Goal: Communication & Community: Answer question/provide support

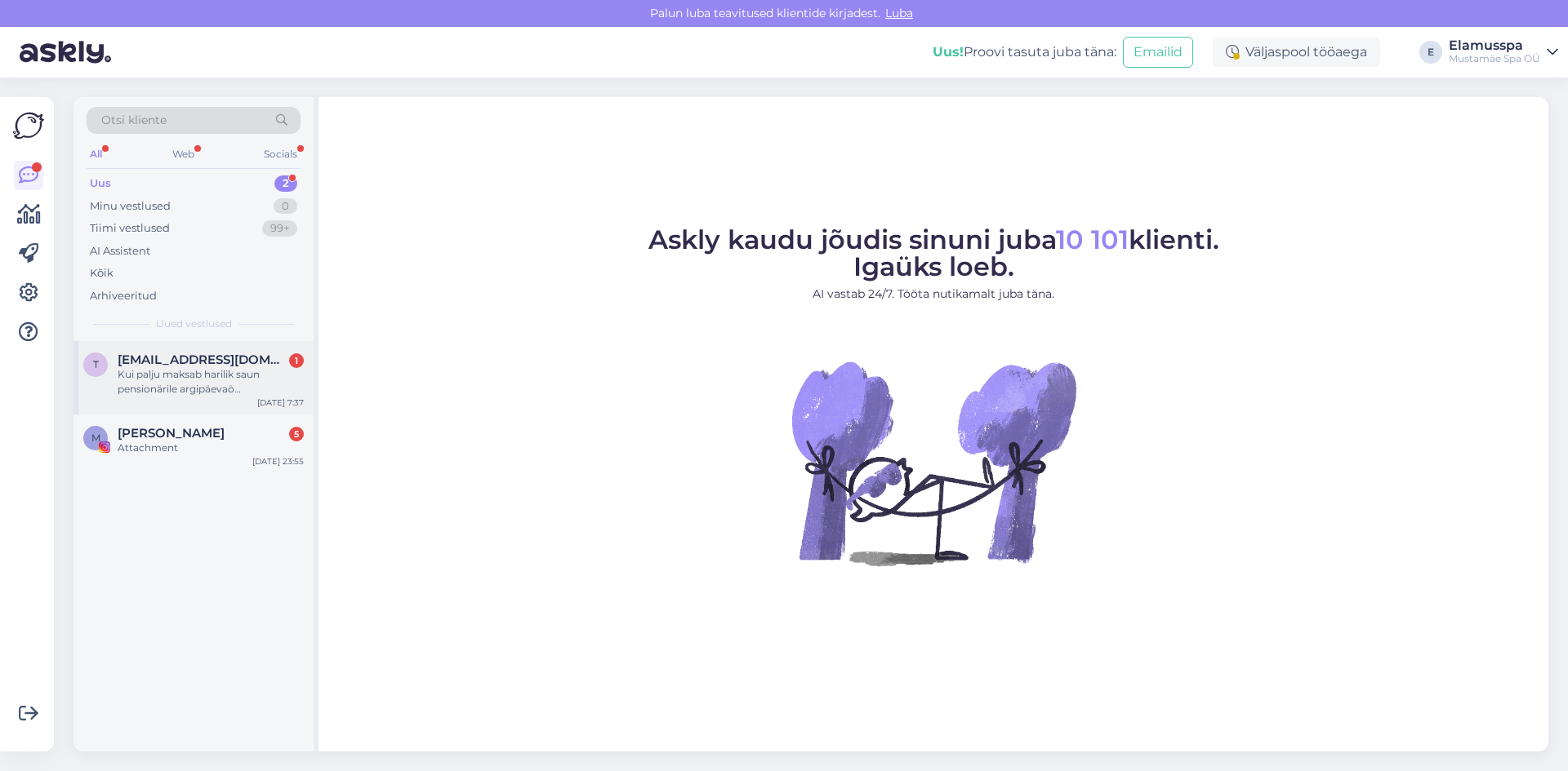
click at [227, 373] on div "Kui palju maksab harilik saun pensionärile argipäevaö [PERSON_NAME] palju nädal…" at bounding box center [211, 383] width 186 height 30
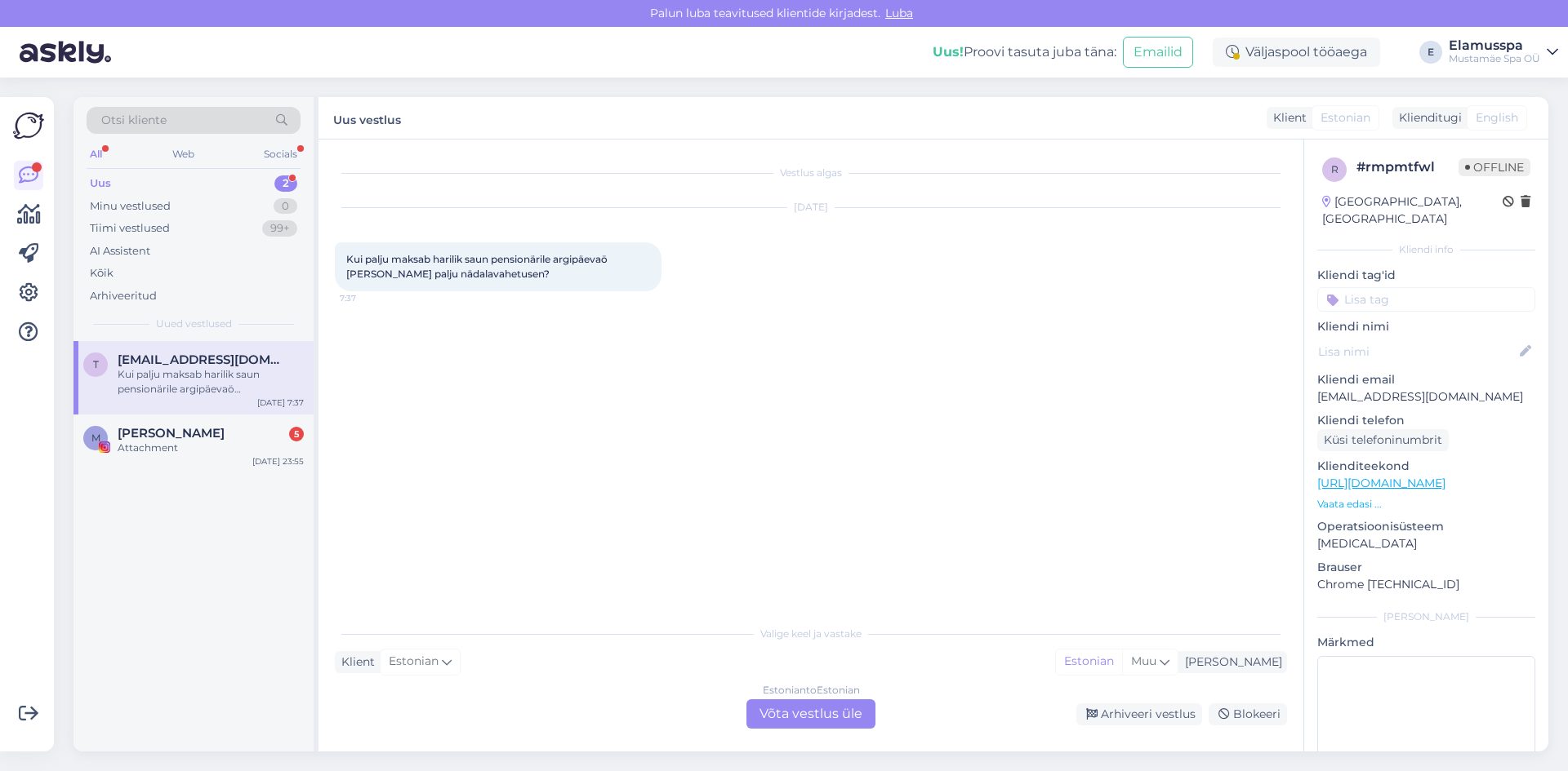
click at [861, 715] on div "Estonian to Estonian Võta vestlus üle" at bounding box center [811, 714] width 129 height 30
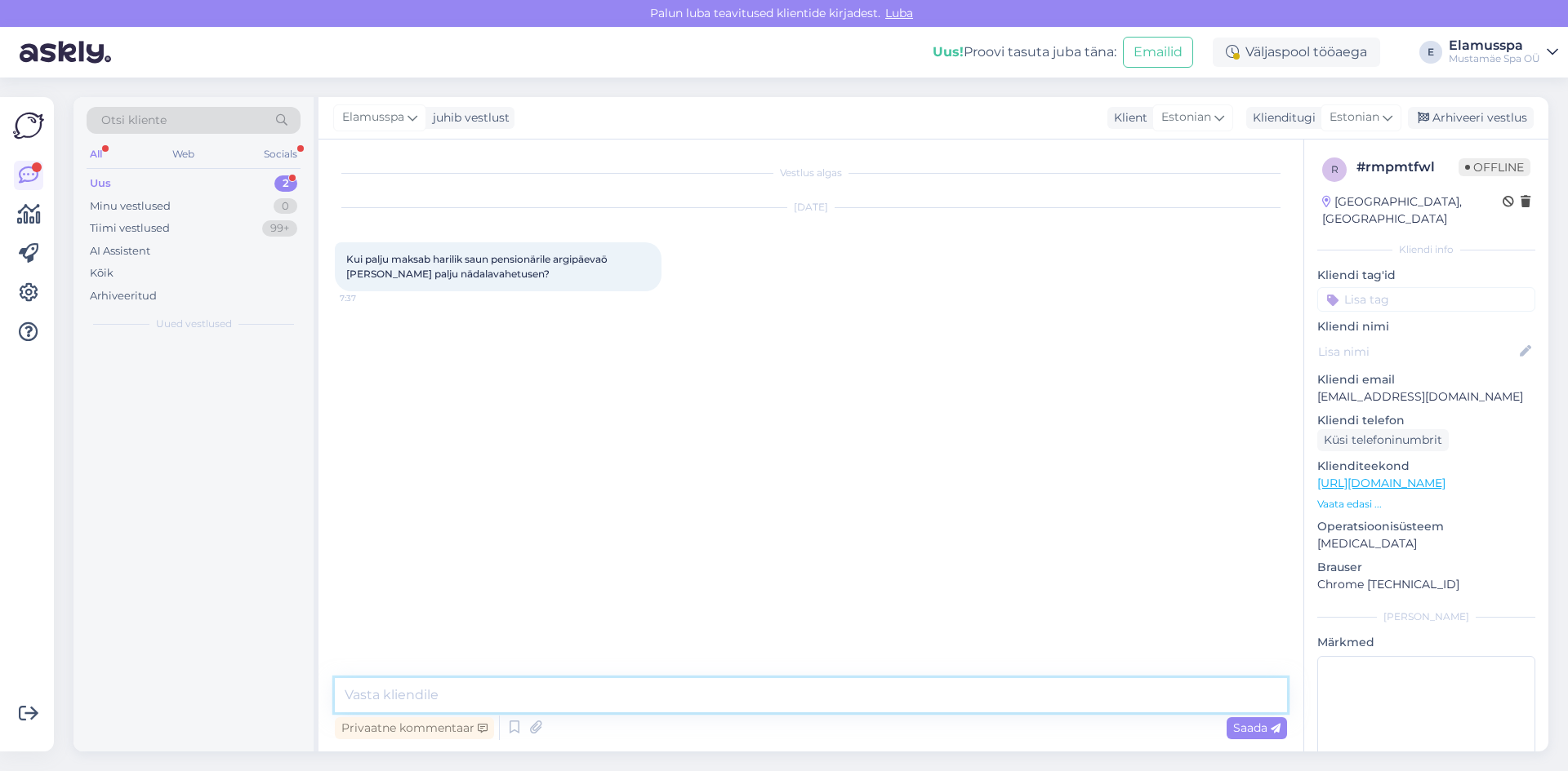
click at [845, 693] on textarea at bounding box center [811, 695] width 952 height 34
paste textarea "[URL][DOMAIN_NAME]"
type textarea "Tere, meie hinnakirjaga saate tutvuda siin. [URL][DOMAIN_NAME]"
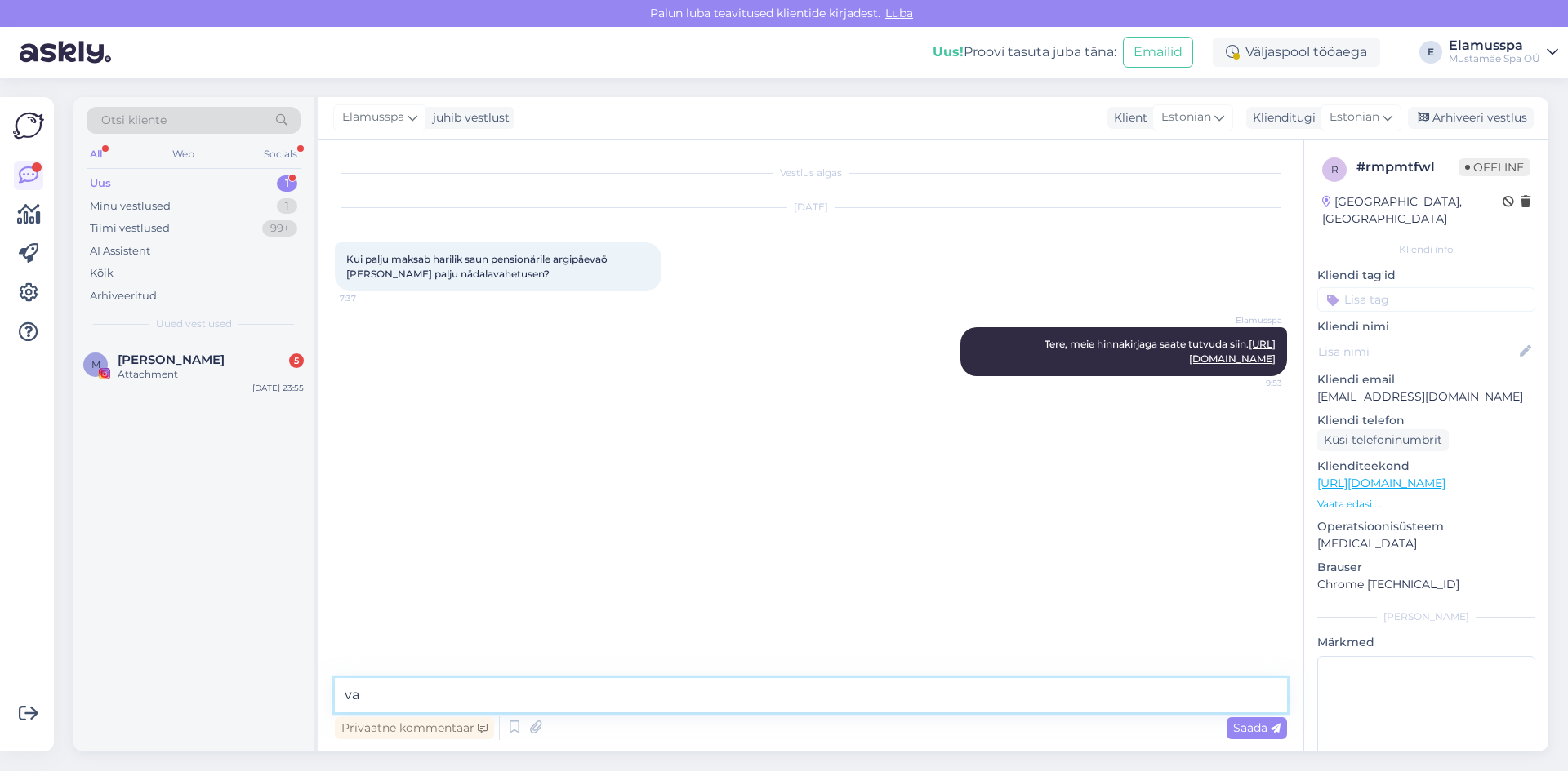
type textarea "v"
click at [545, 700] on textarea "Pensionärile kehtivad sooduspletid." at bounding box center [811, 695] width 952 height 34
type textarea "Pensionärile kehtivad sooduspiletid."
click at [1257, 723] on span "Saada" at bounding box center [1256, 728] width 47 height 15
click at [1443, 123] on div "Arhiveeri vestlus" at bounding box center [1471, 118] width 126 height 22
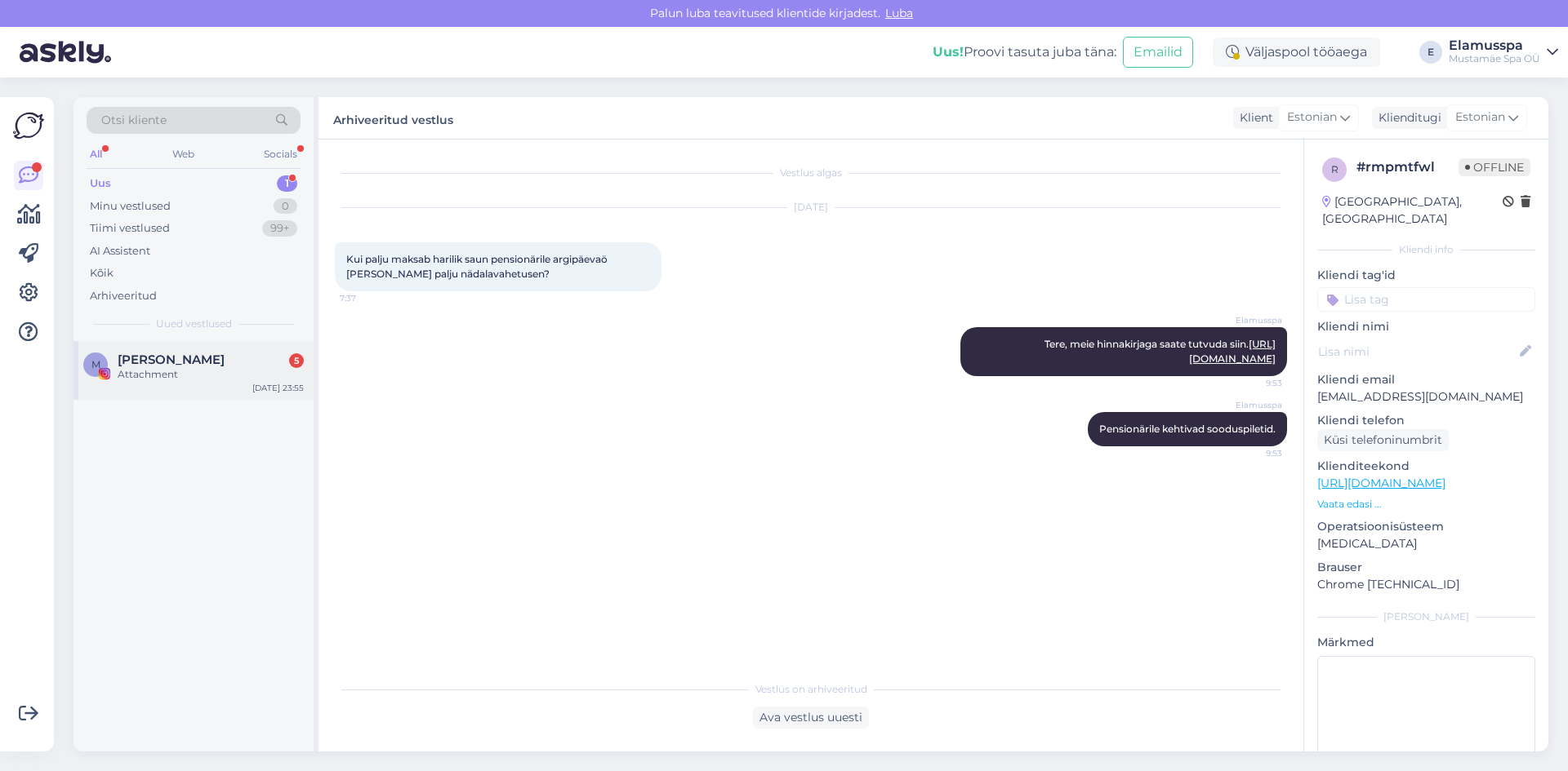
click at [212, 369] on div "Attachment" at bounding box center [211, 375] width 186 height 15
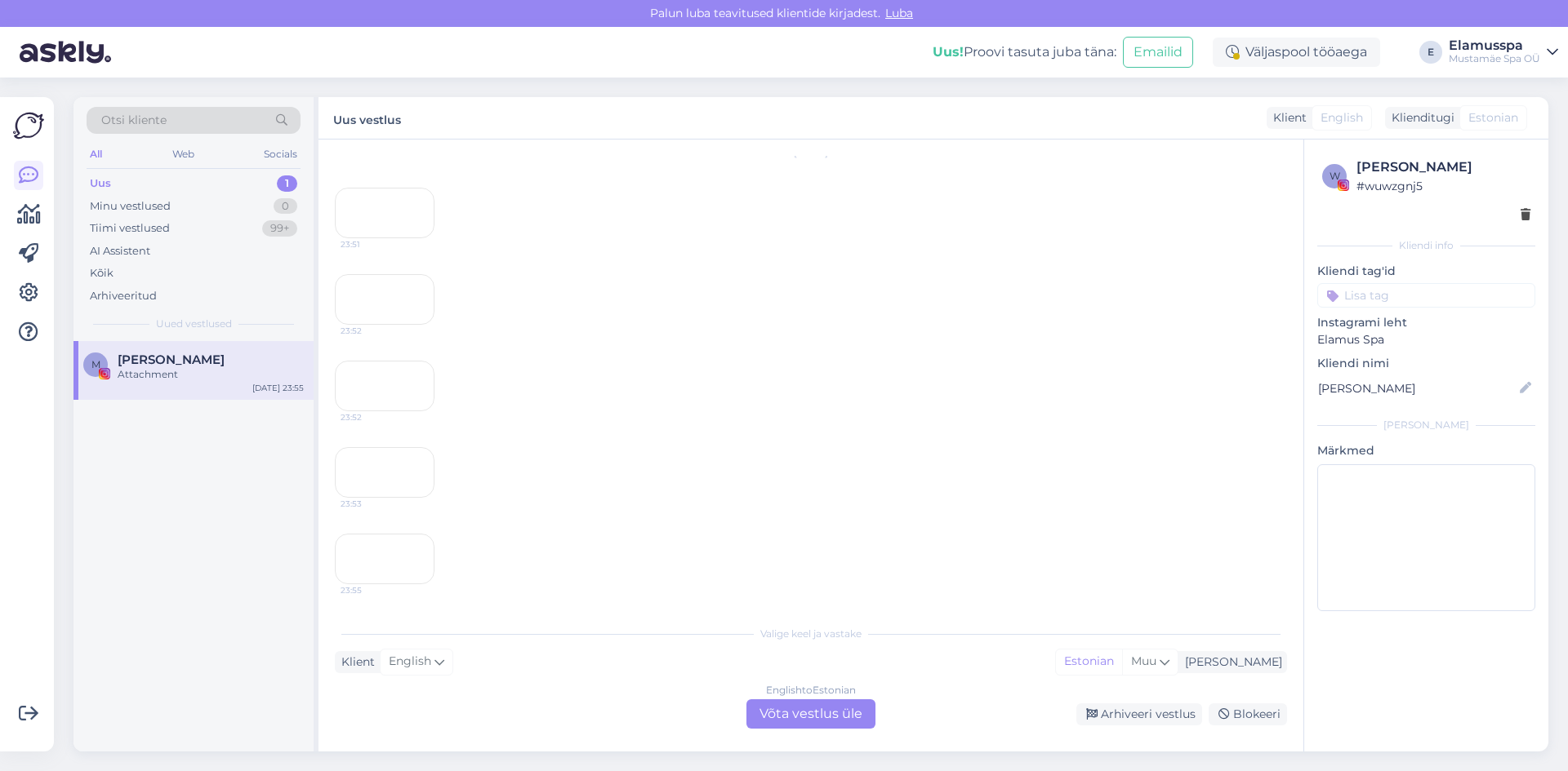
scroll to position [14363, 0]
click at [1104, 723] on div "Arhiveeri vestlus" at bounding box center [1139, 714] width 126 height 22
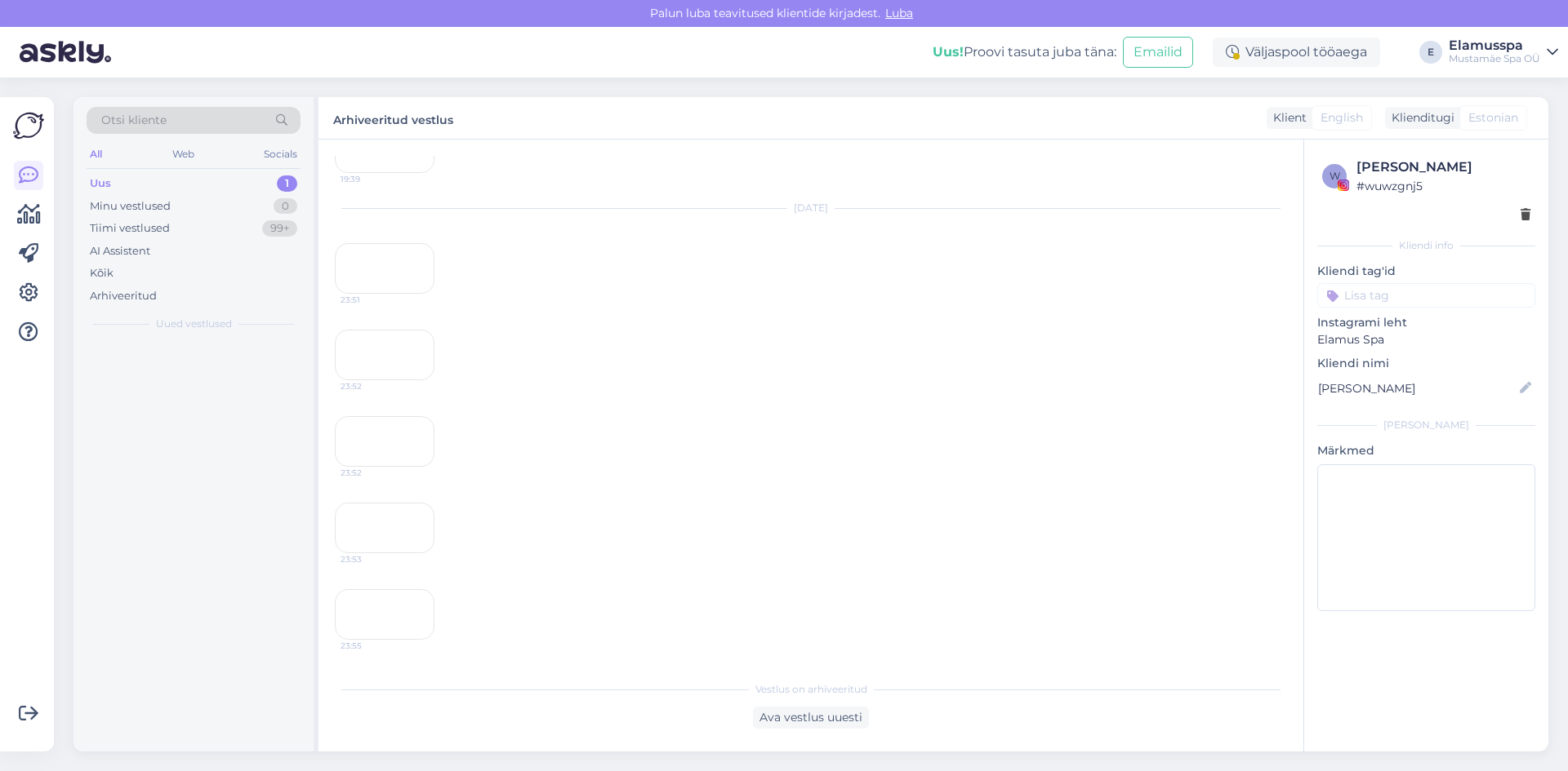
scroll to position [14307, 0]
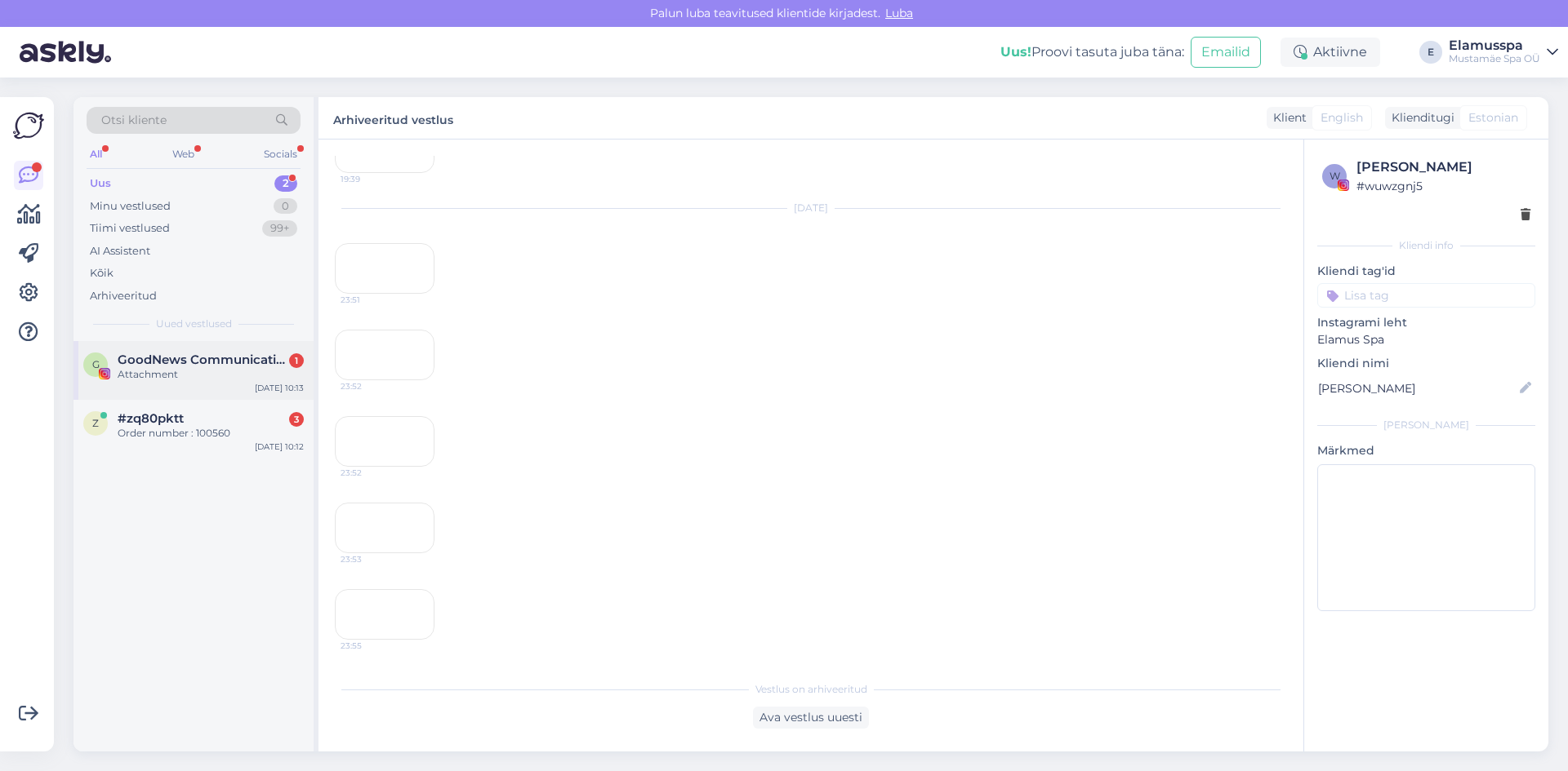
click at [189, 382] on div "Attachment" at bounding box center [211, 375] width 186 height 15
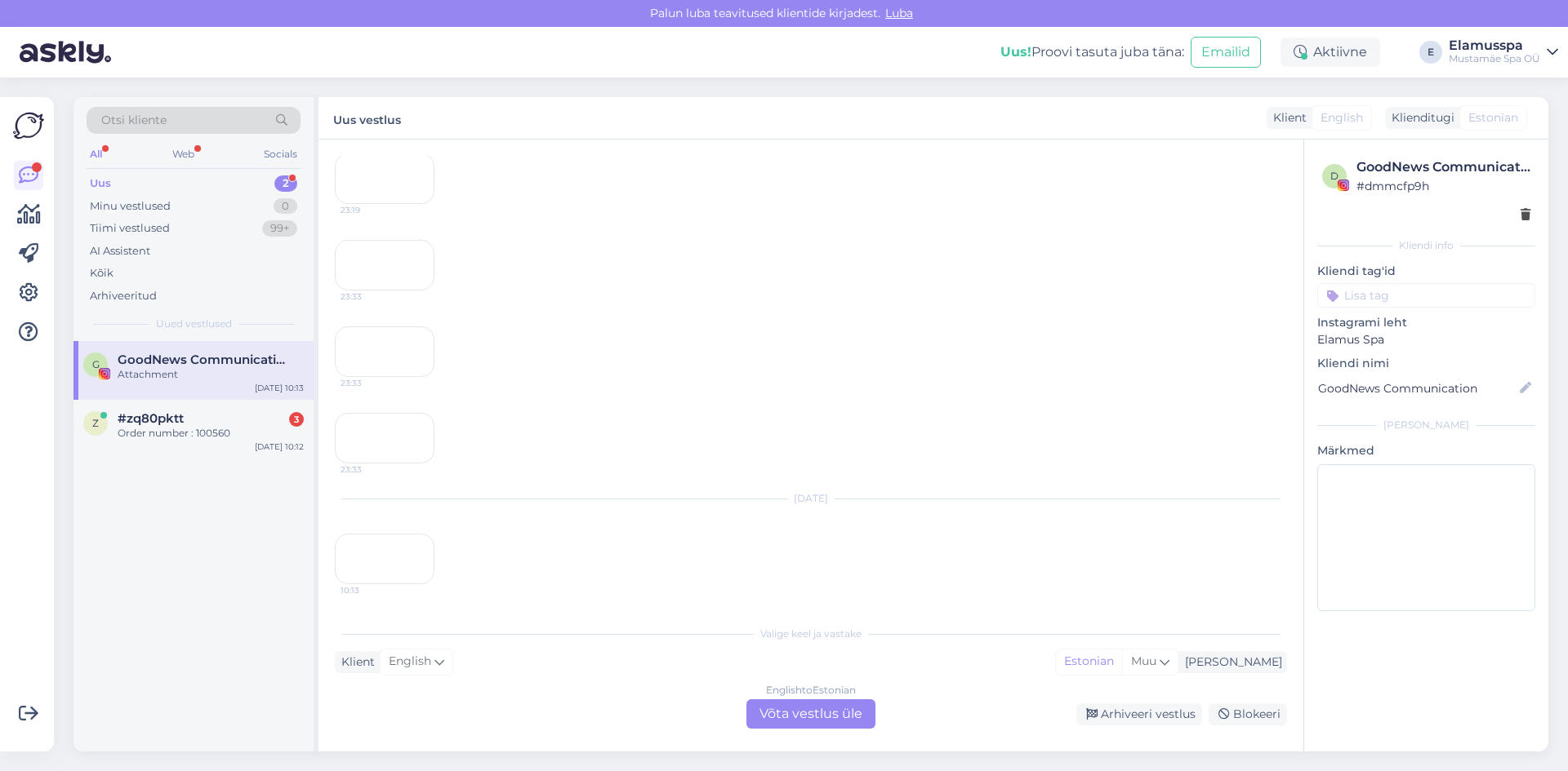
scroll to position [14537, 0]
click at [1118, 716] on div "Arhiveeri vestlus" at bounding box center [1139, 714] width 126 height 22
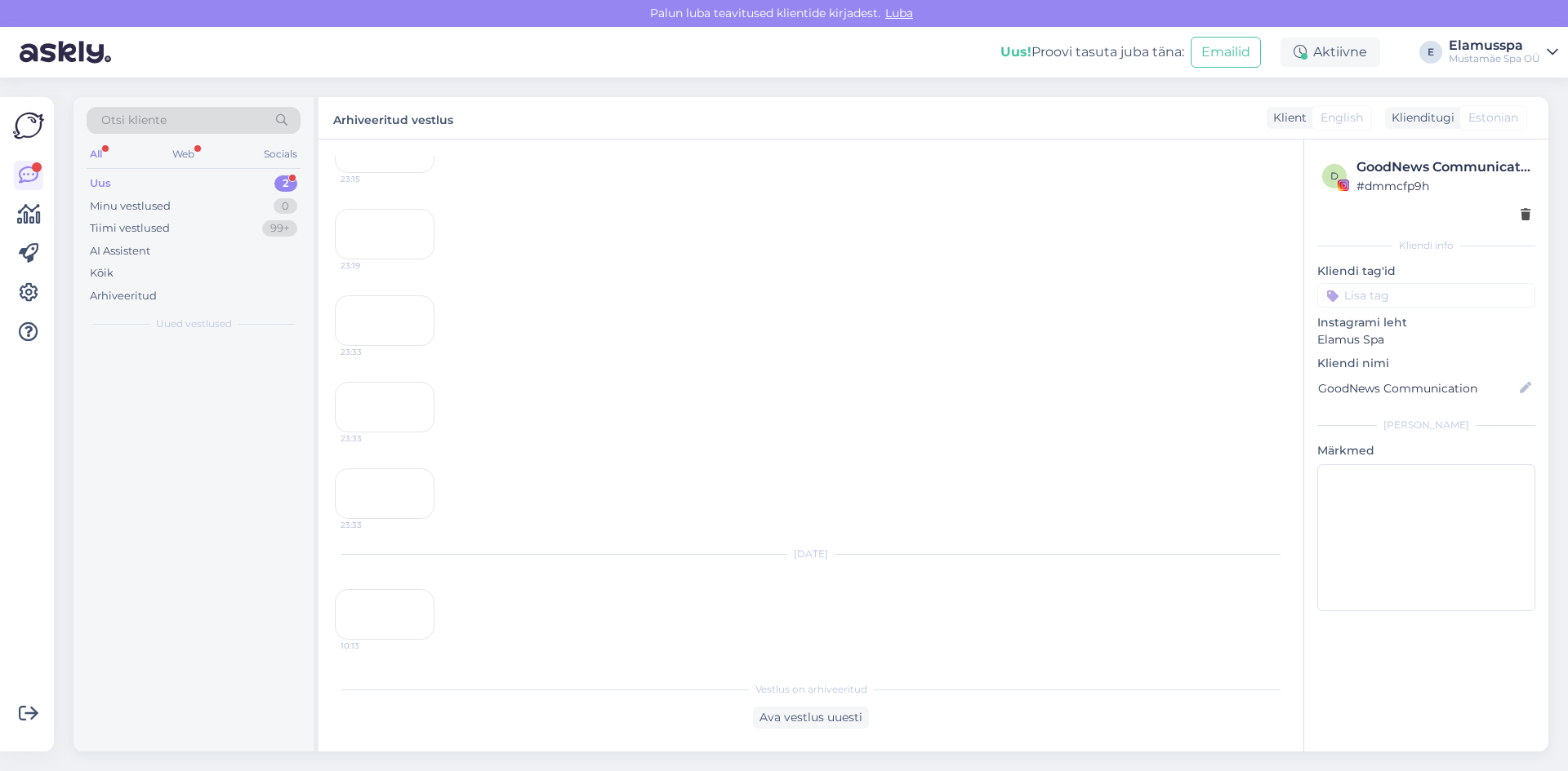
scroll to position [14531, 0]
click at [196, 388] on div "z #zq80pktt 3 Order number : 100560 [DATE] 10:12" at bounding box center [194, 371] width 240 height 59
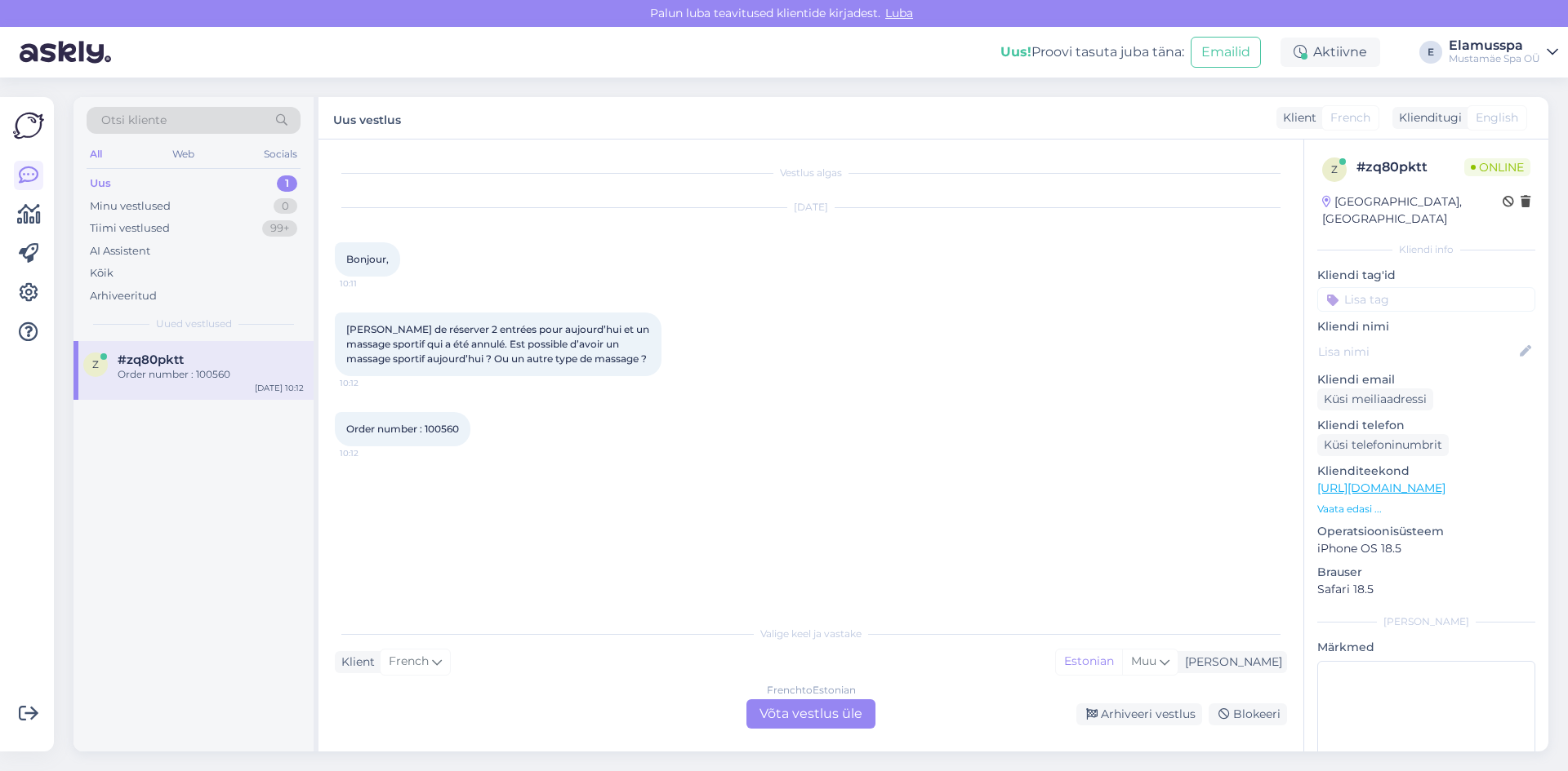
click at [820, 720] on div "French to Estonian Võta vestlus üle" at bounding box center [811, 714] width 129 height 30
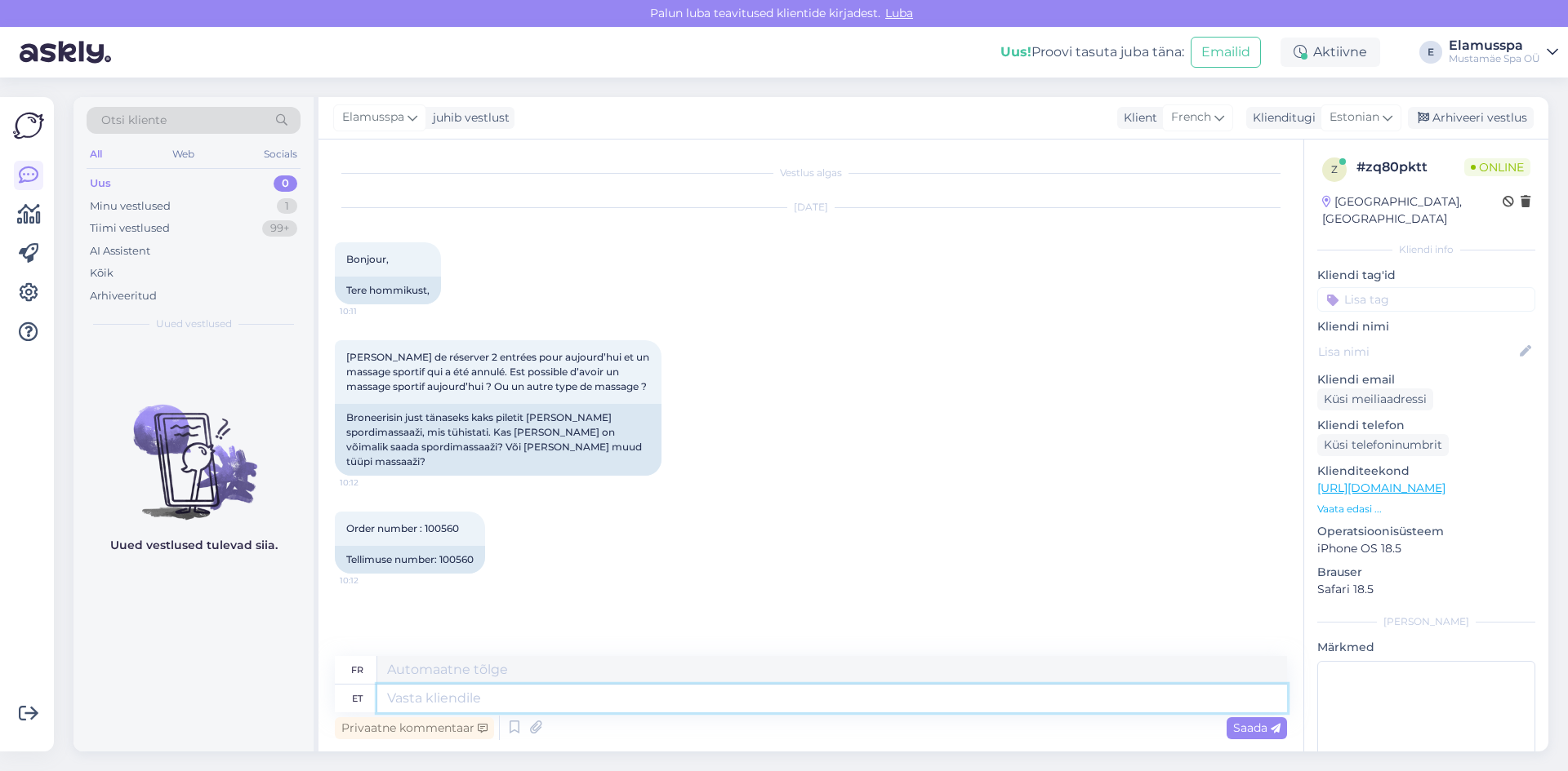
click at [567, 700] on textarea at bounding box center [831, 698] width 910 height 28
type textarea "Tere,"
type textarea "Bonjour,"
type textarea "Tere, miks"
type textarea "Bonjour, pourquoi ?"
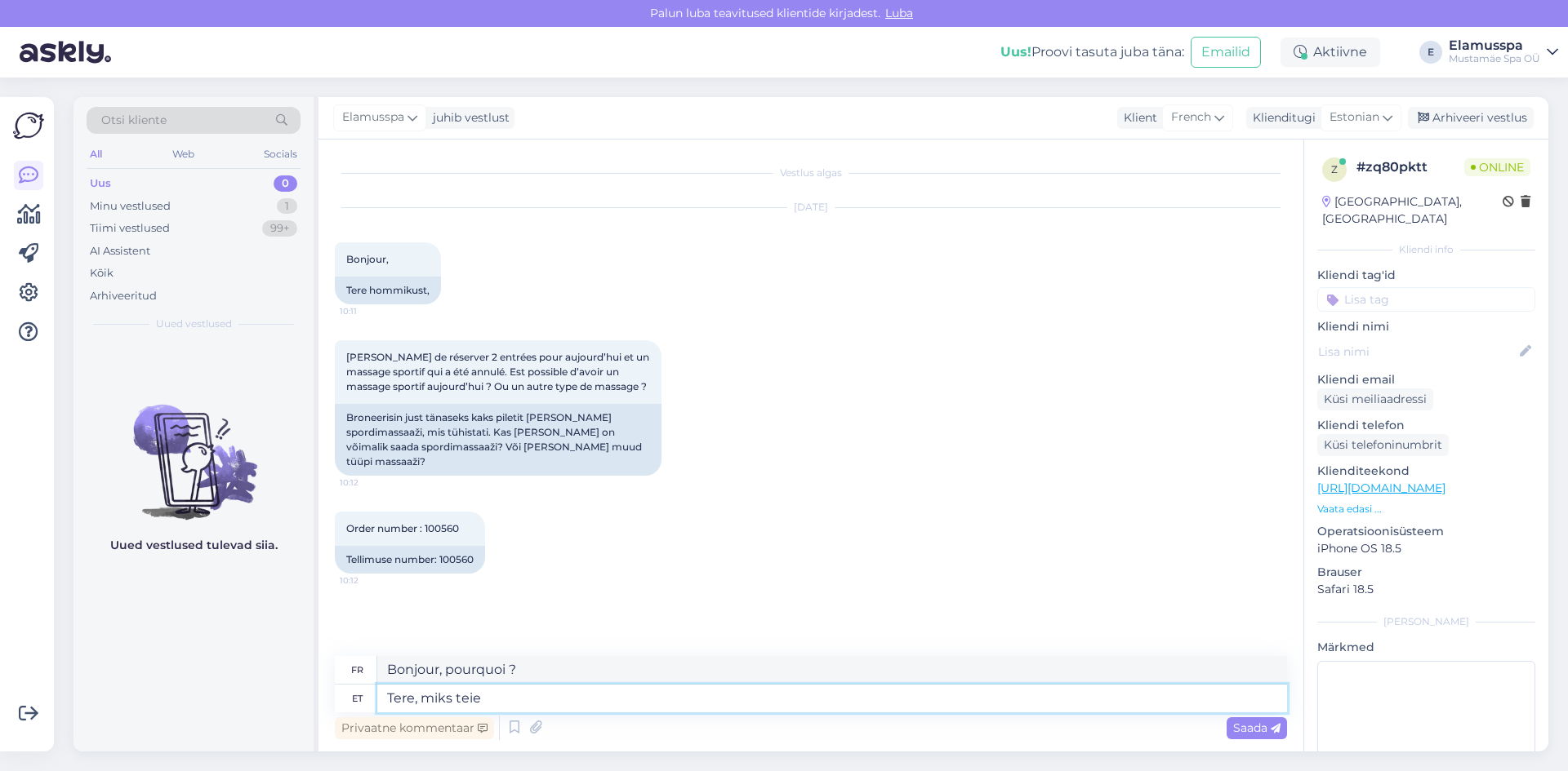
type textarea "Tere, miks teie"
type textarea "Bonjour, pourquoi es-tu"
type textarea "Tere, miks teie massaaž"
type textarea "Bonjour, pourquoi votre massage ?"
type textarea "Tere, miks teie massaaž tühi"
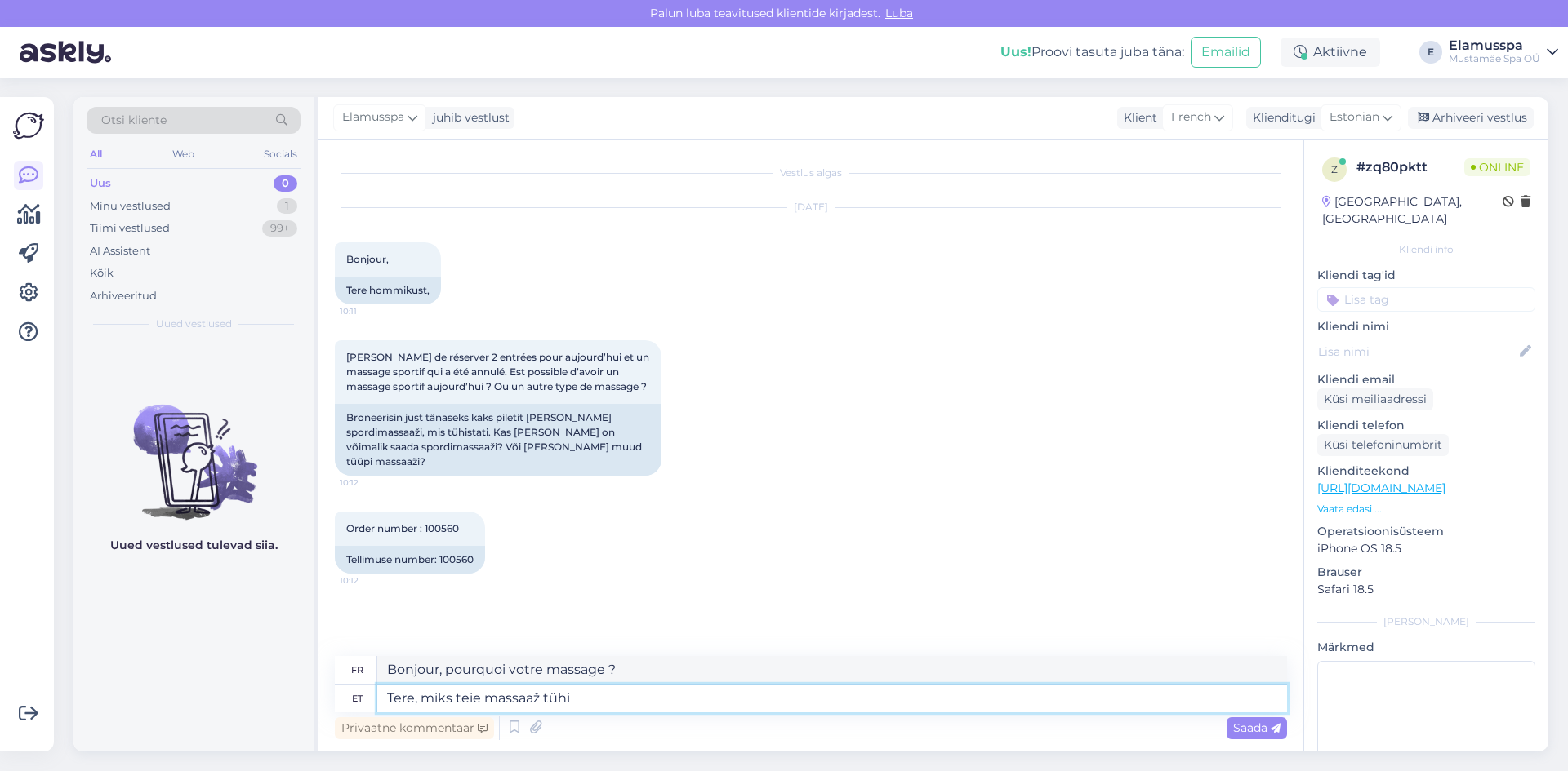
type textarea "Bonjour, pourquoi votre massage ne fonctionne pas ?"
type textarea "Tere, miks teie massaaž tühistati"
type textarea "Bonjour, pourquoi votre massage a été annulé ?"
type textarea "Tere, miks teie massaaž tühistati?"
click at [1264, 726] on span "Saada" at bounding box center [1256, 728] width 47 height 15
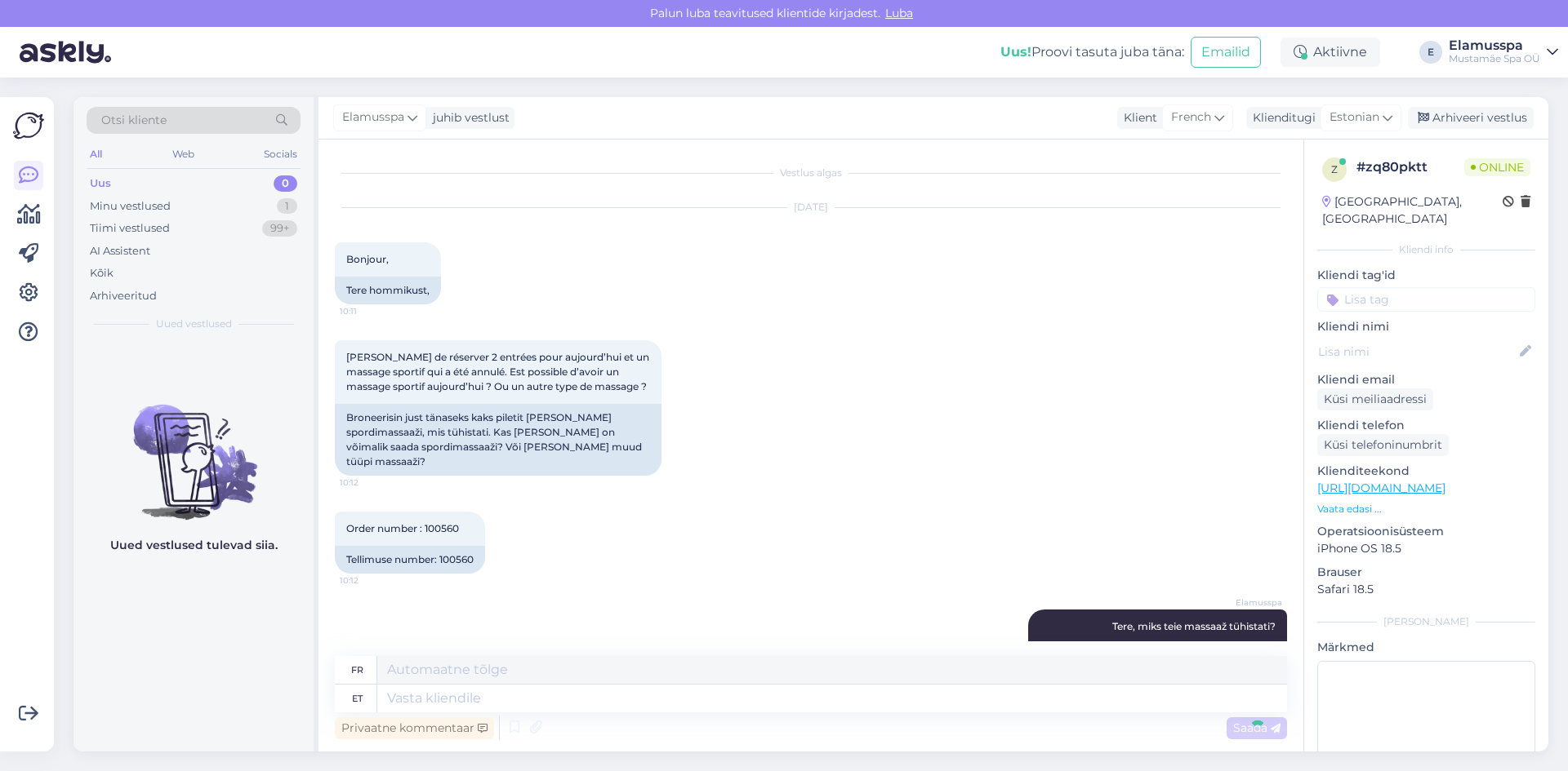
scroll to position [48, 0]
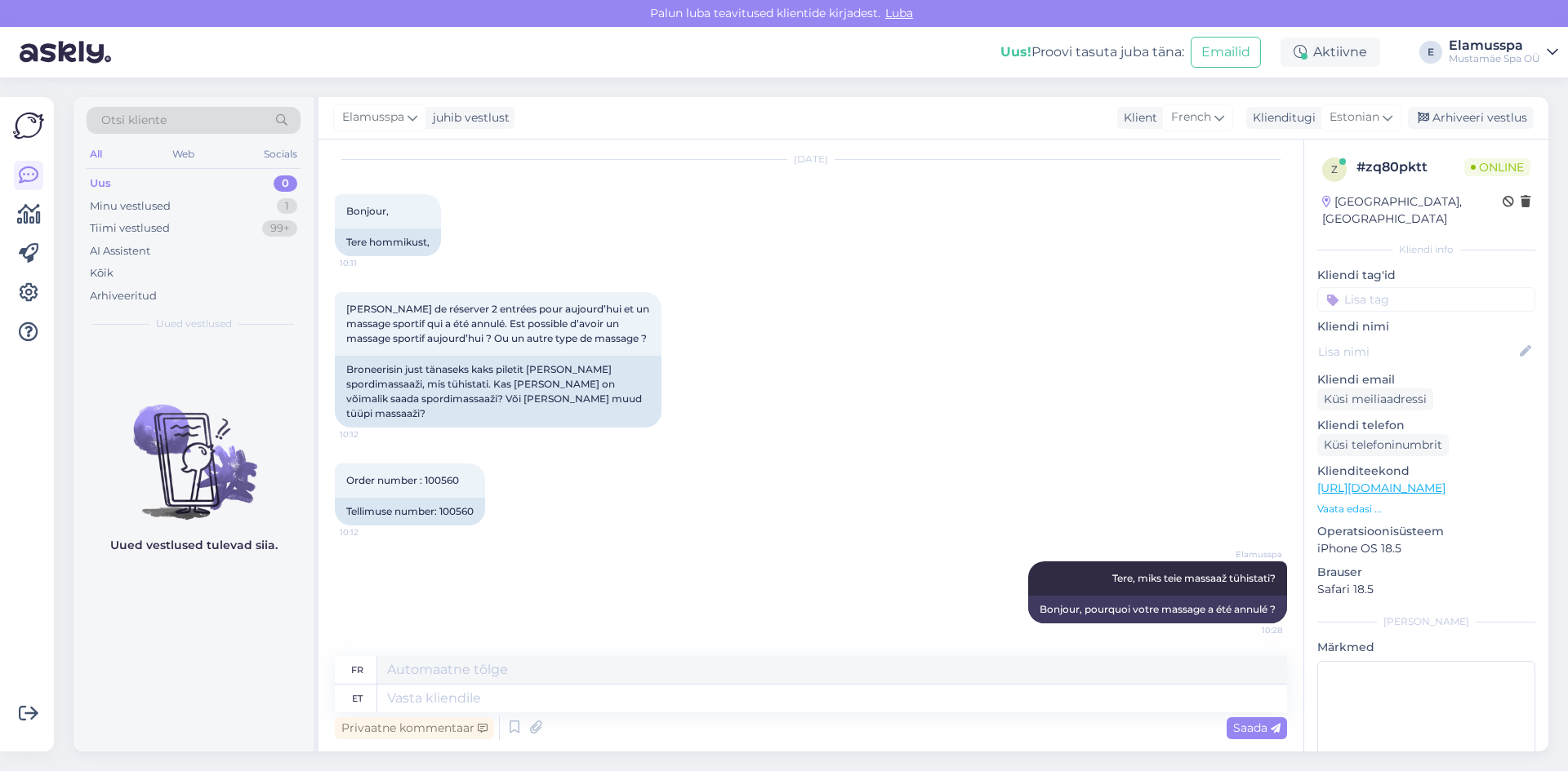
click at [999, 717] on div "Privaatne kommentaar Saada" at bounding box center [811, 729] width 952 height 31
click at [1004, 696] on textarea at bounding box center [831, 698] width 910 height 28
type textarea "Ka"
type textarea "K"
type textarea "Kas"
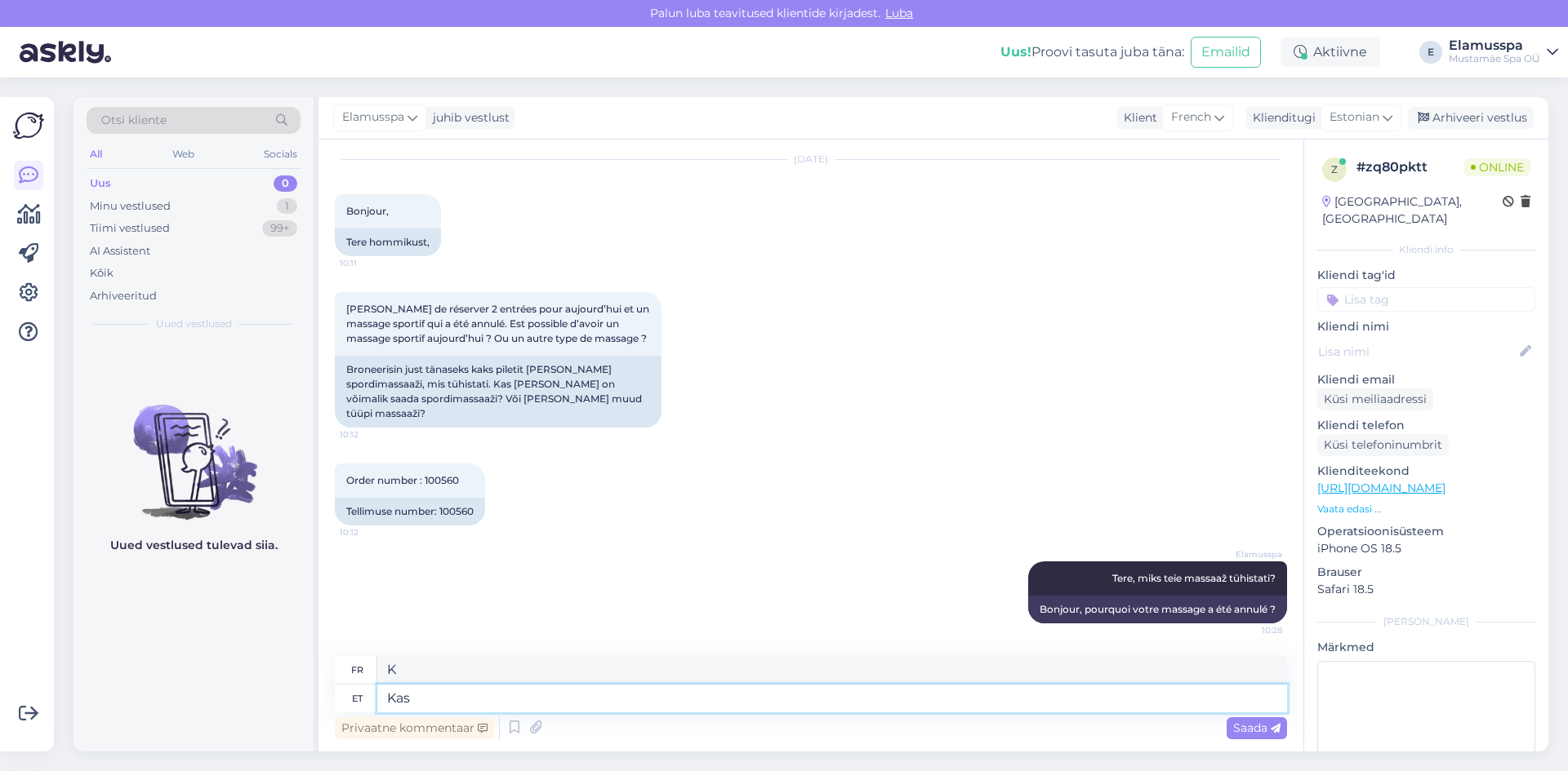
type textarea "Est"
type textarea "Kas t"
type textarea "Est-ce que c'est"
type textarea "Kas te"
type textarea "Es-tu"
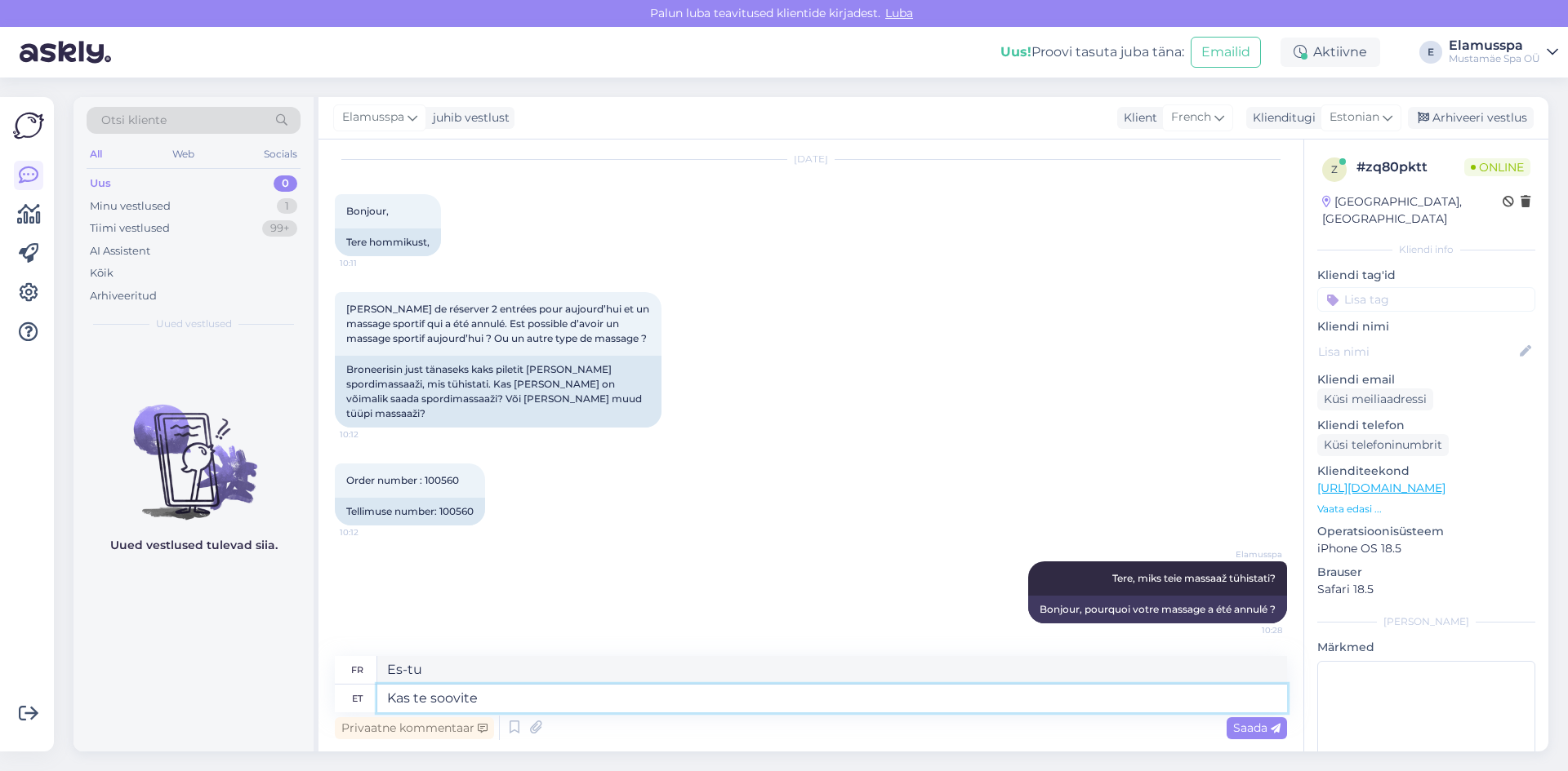
type textarea "Kas te soovite n"
type textarea "Est-ce que tu veux"
type textarea "Kas te soovite nais"
type textarea "Tu veux une femme ?"
type textarea "Kas te soovite nais või m"
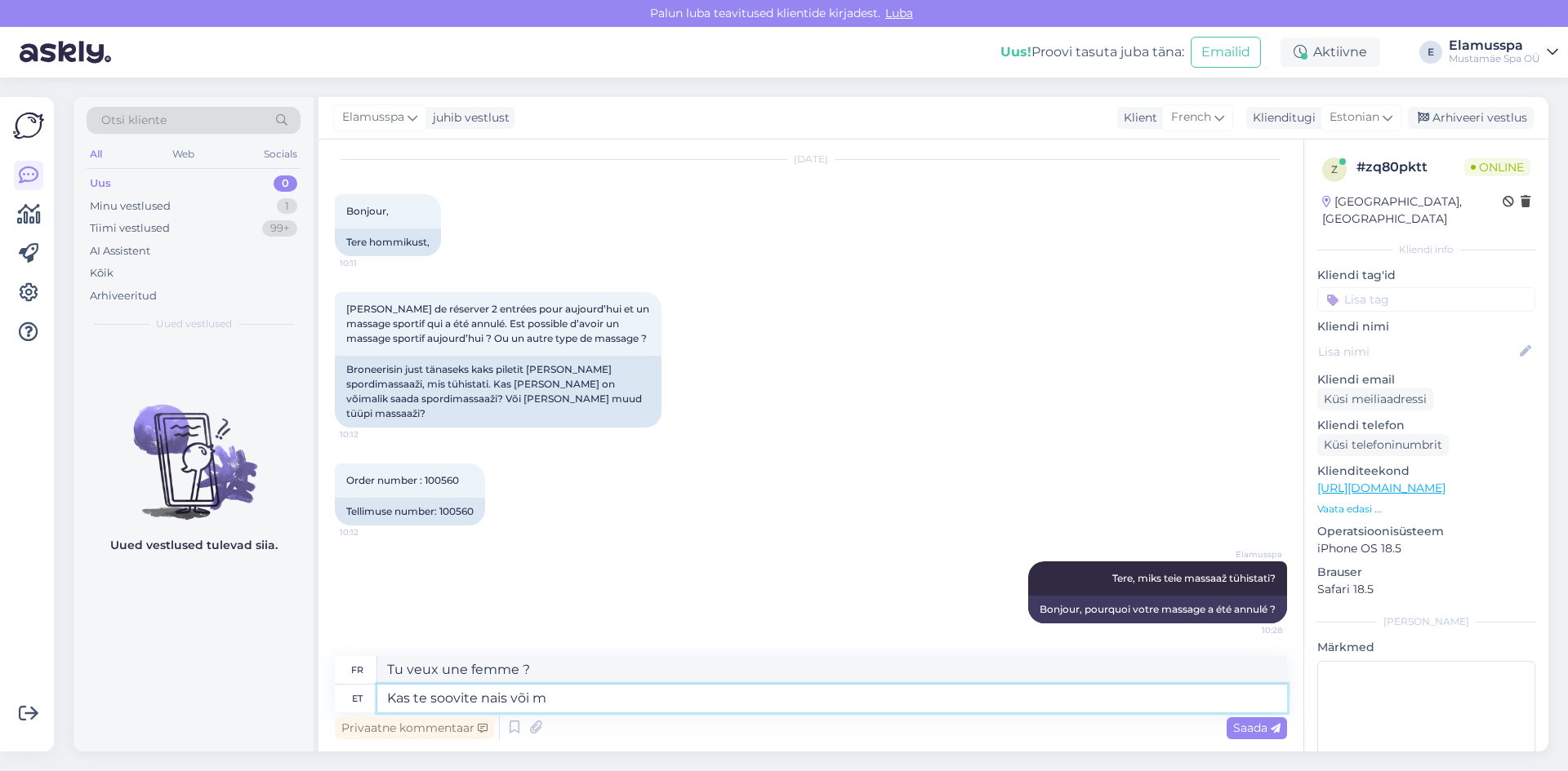
type textarea "Tu veux une femme ou"
type textarea "Kas te soovite nais või mees"
type textarea "Tu veux une femme ou un homme ?"
type textarea "Kas te soovite nais või mees massööri j"
type textarea "Souhaitez-vous une masseuse femme ou homme ?"
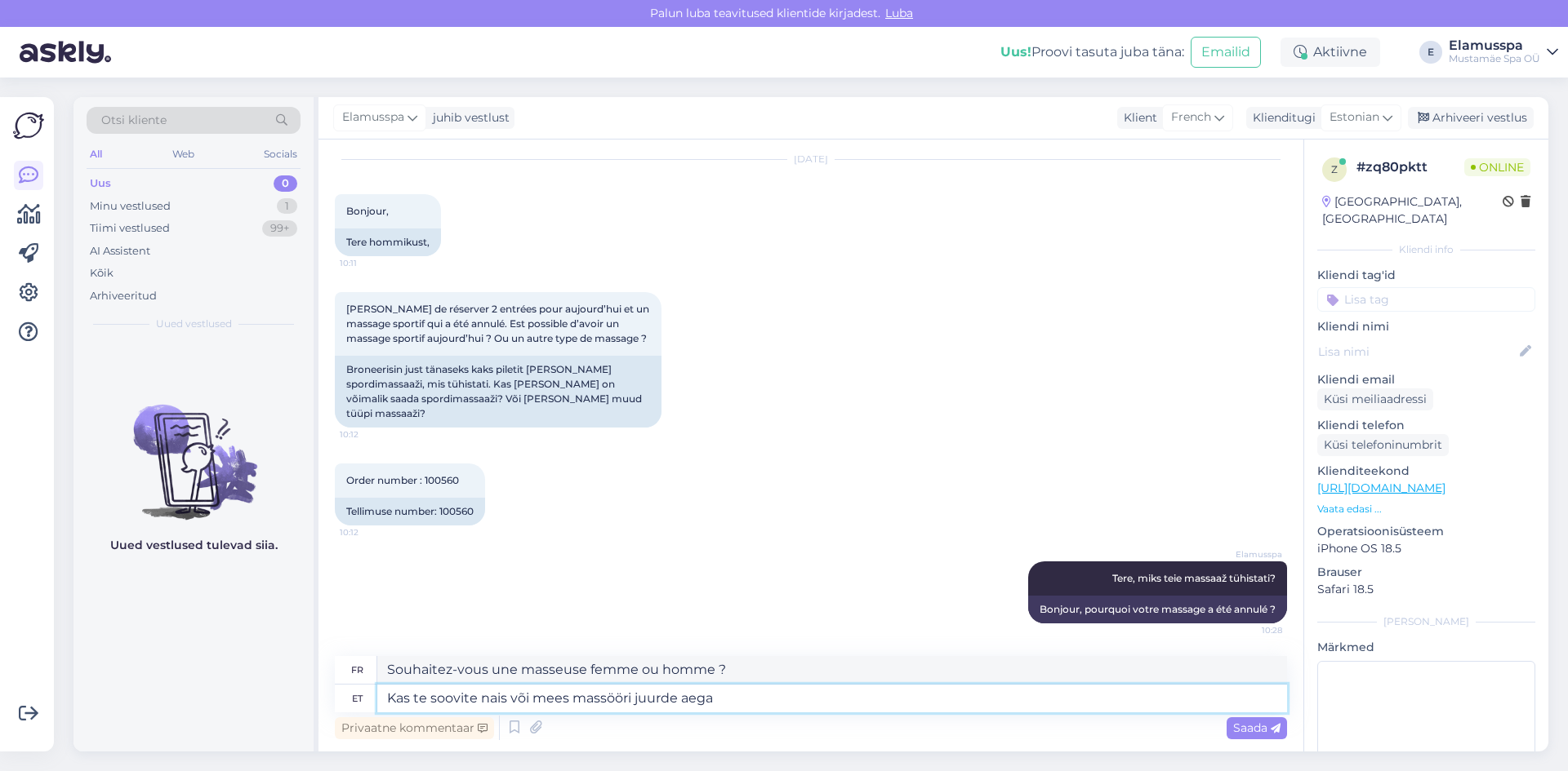
type textarea "Kas te soovite nais või mees massööri juurde aega?"
type textarea "Vous souhaitez prendre rendez-vous avec une masseuse ou un masseur ?"
type textarea "Kas te soovite nais või mees massööri juurde aega?"
click at [1264, 738] on div "Saada" at bounding box center [1256, 729] width 60 height 22
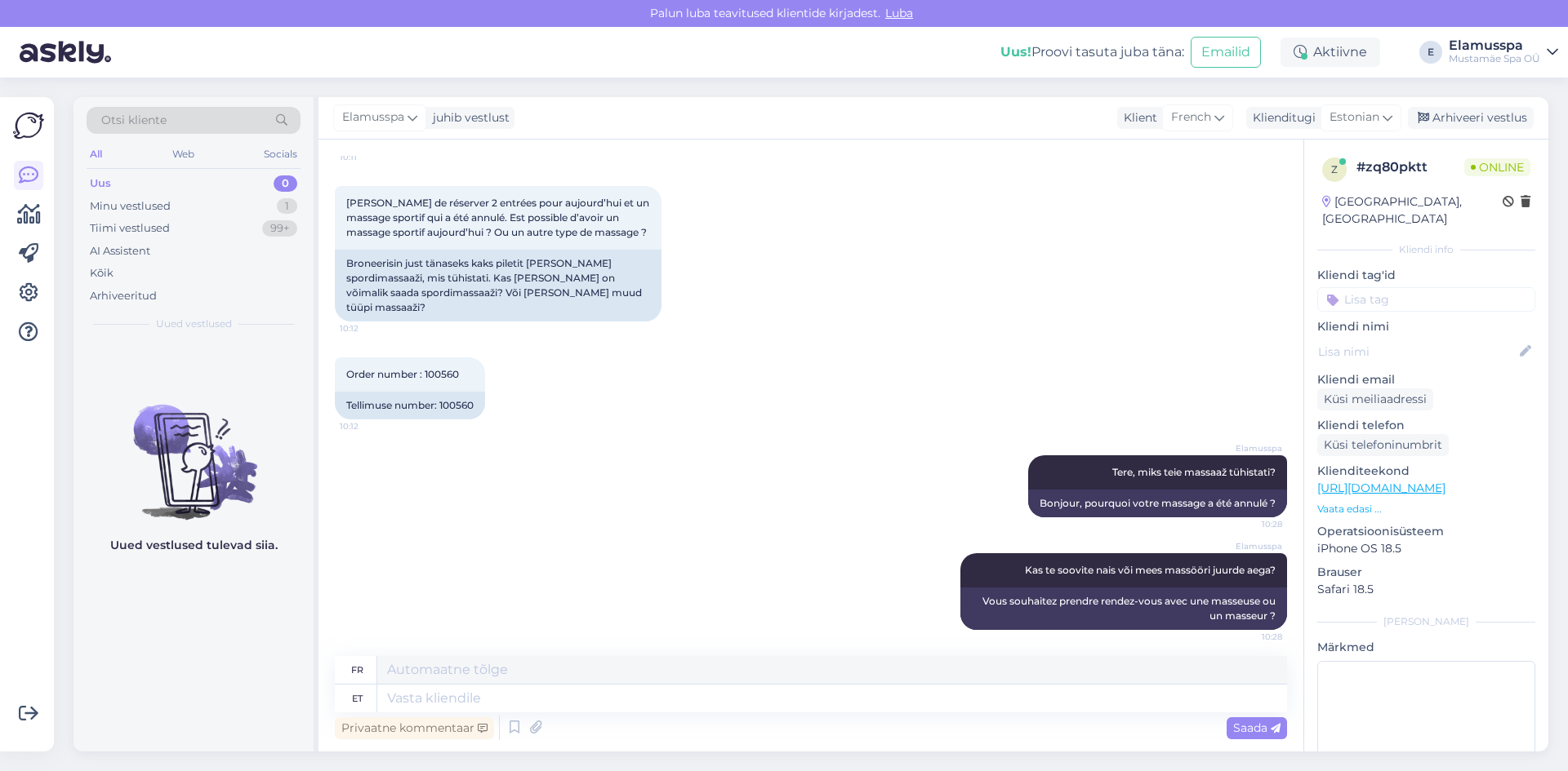
scroll to position [161, 0]
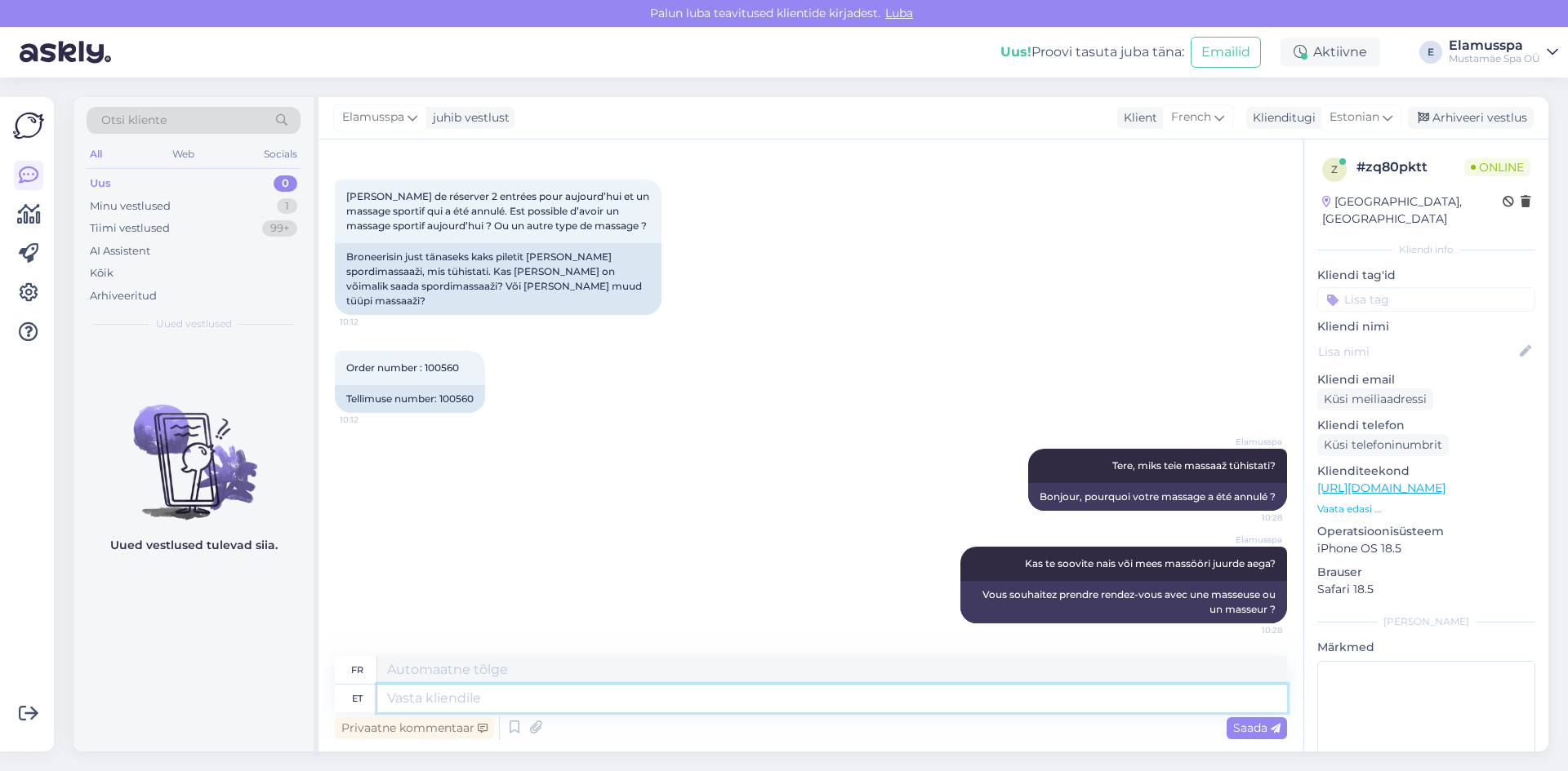
click at [918, 692] on textarea at bounding box center [831, 698] width 910 height 28
drag, startPoint x: 424, startPoint y: 368, endPoint x: 466, endPoint y: 369, distance: 42.0
click at [466, 369] on div "Order number : 100560 10:12" at bounding box center [409, 368] width 151 height 34
click at [677, 696] on textarea at bounding box center [831, 698] width 910 height 28
type textarea "Meie"
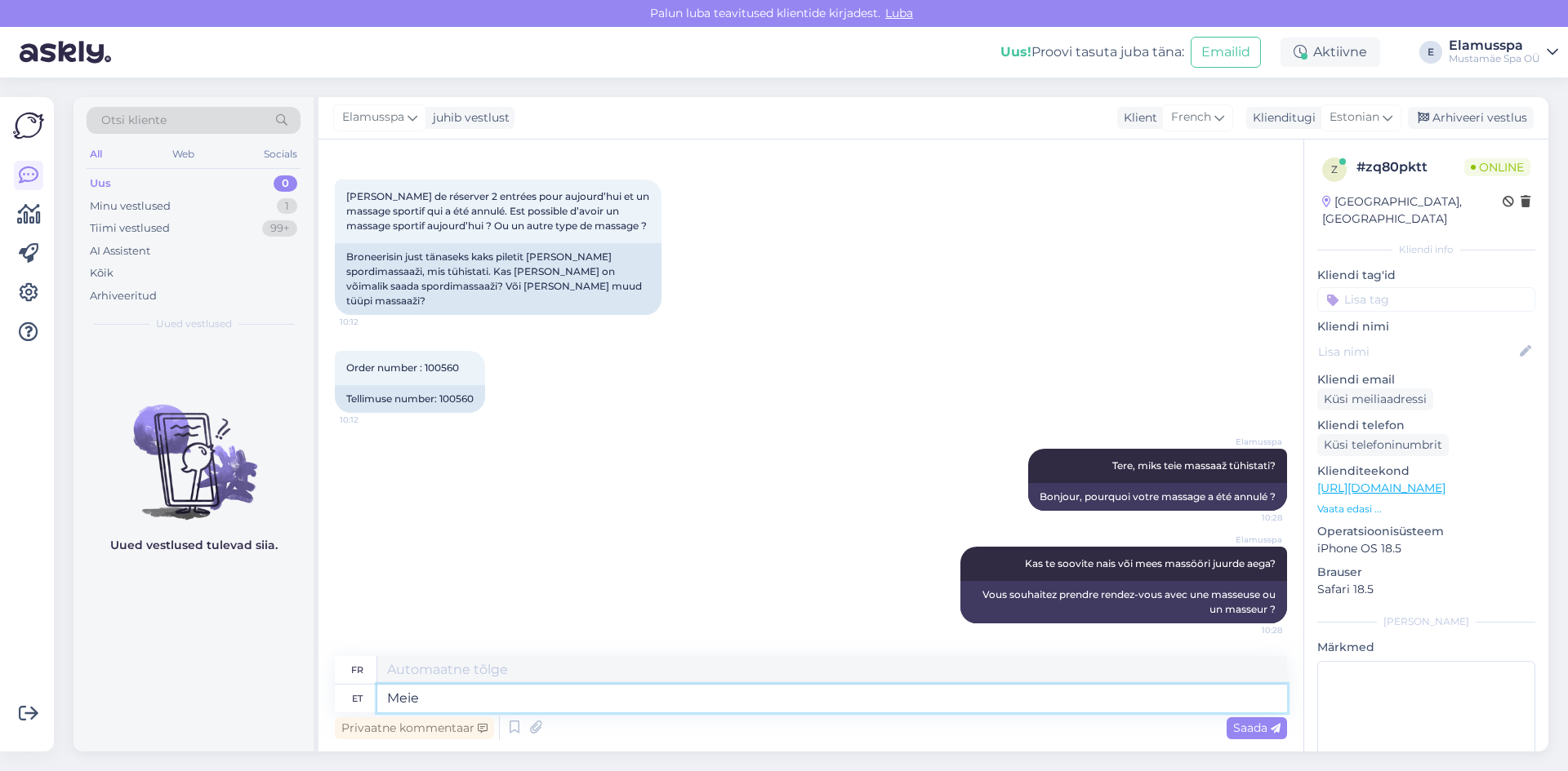
type textarea "Notre"
type textarea "Meie süsteem"
type textarea "Notre système"
type textarea "Meie süsteem näitab, e"
type textarea "Notre système montre,"
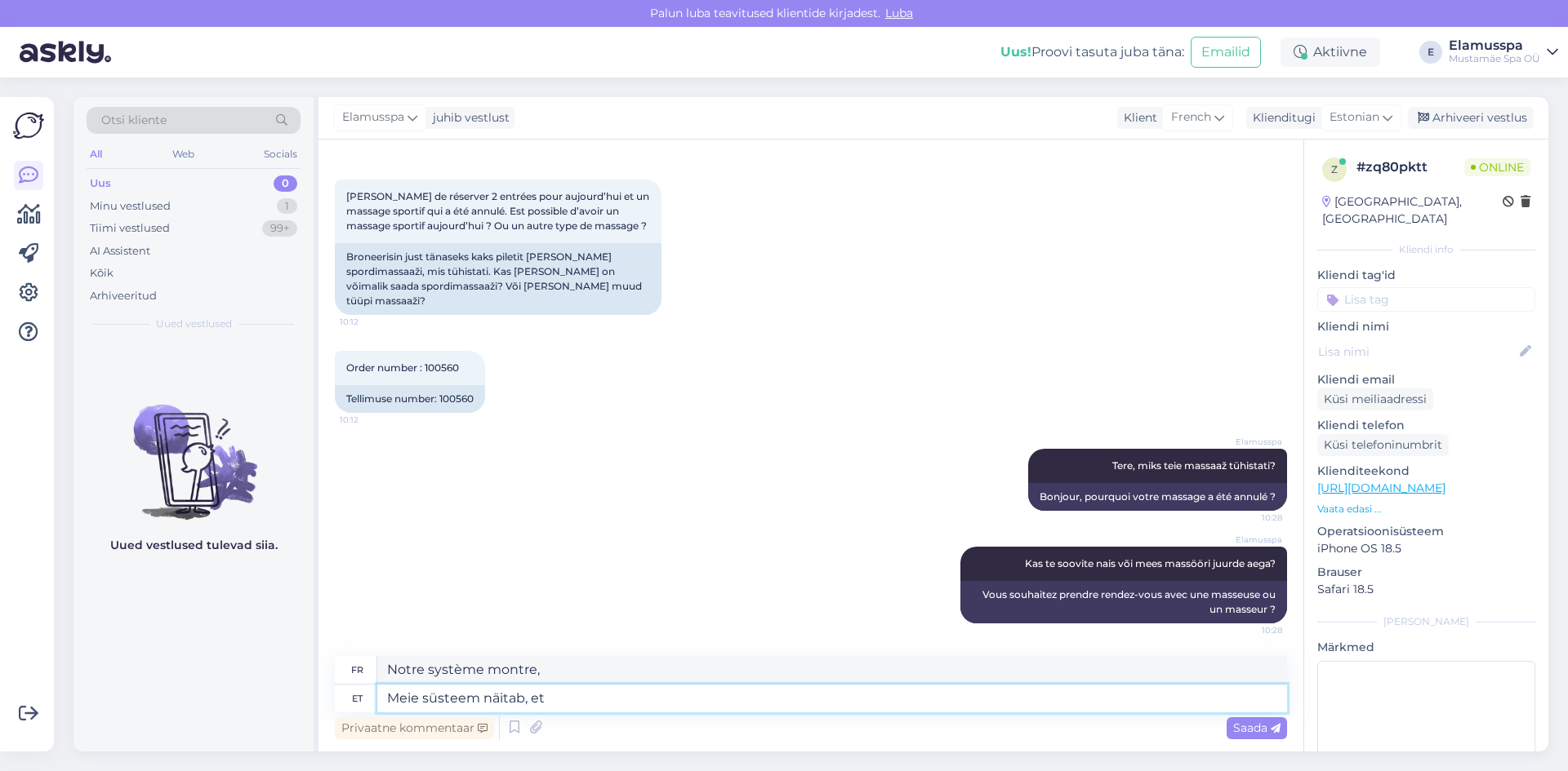
type textarea "Meie süsteem näitab, et t"
type textarea "Notre système montre que"
type textarea "Meie süsteem näitab, et teil o"
type textarea "Notre système montre que vous avez"
type textarea "Meie süsteem näitab, et teil on broneeritud n"
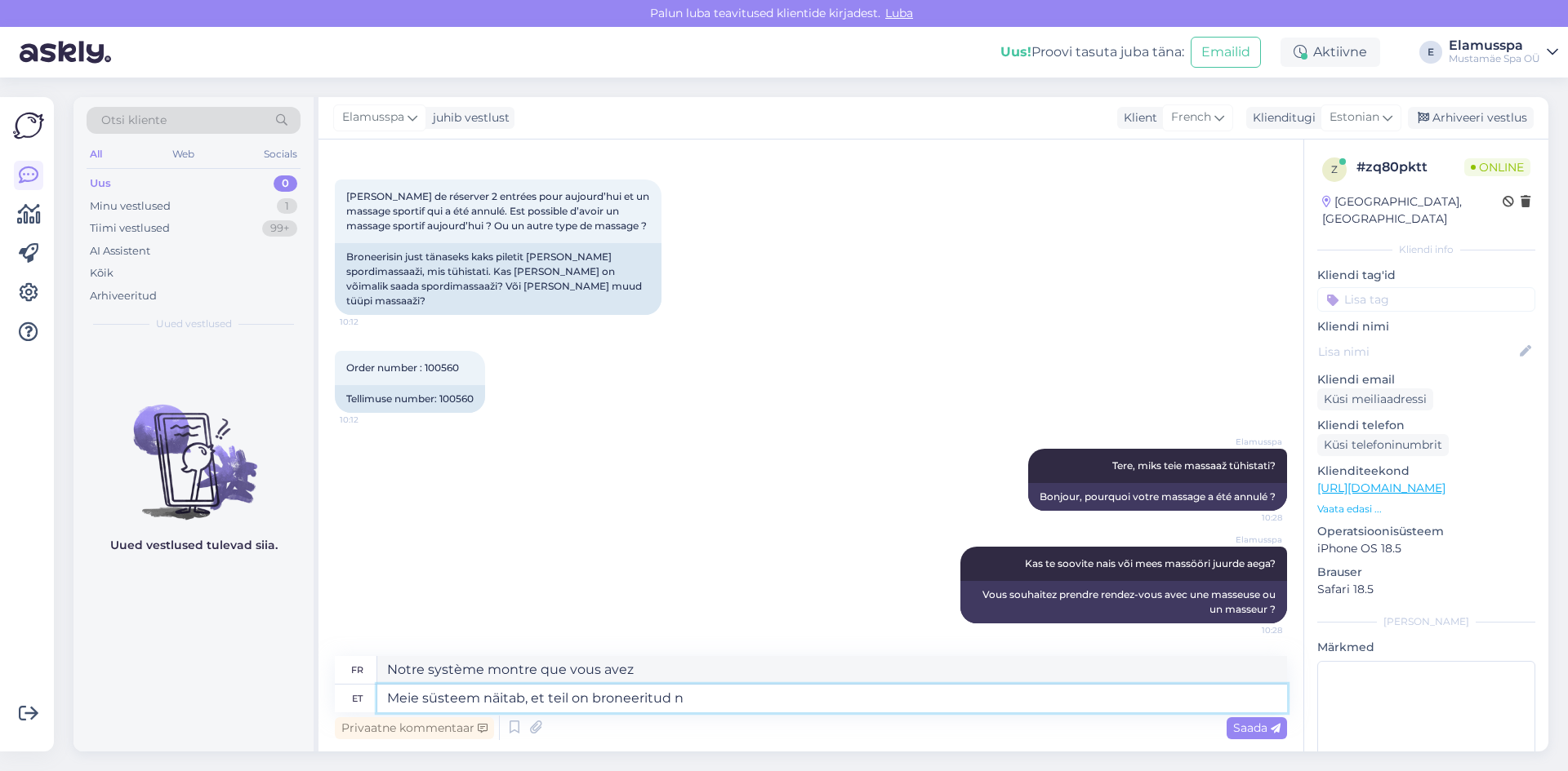
type textarea "Notre système indique que vous avez une réservation."
type textarea "Meie süsteem näitab, et teil on broneeritud ning m"
type textarea "Notre système montre que vous avez une réservation et"
type textarea "Meie süsteem näitab, et teil on broneeritud ning makstud s"
type textarea "Notre système indique que vous avez réservé et payé."
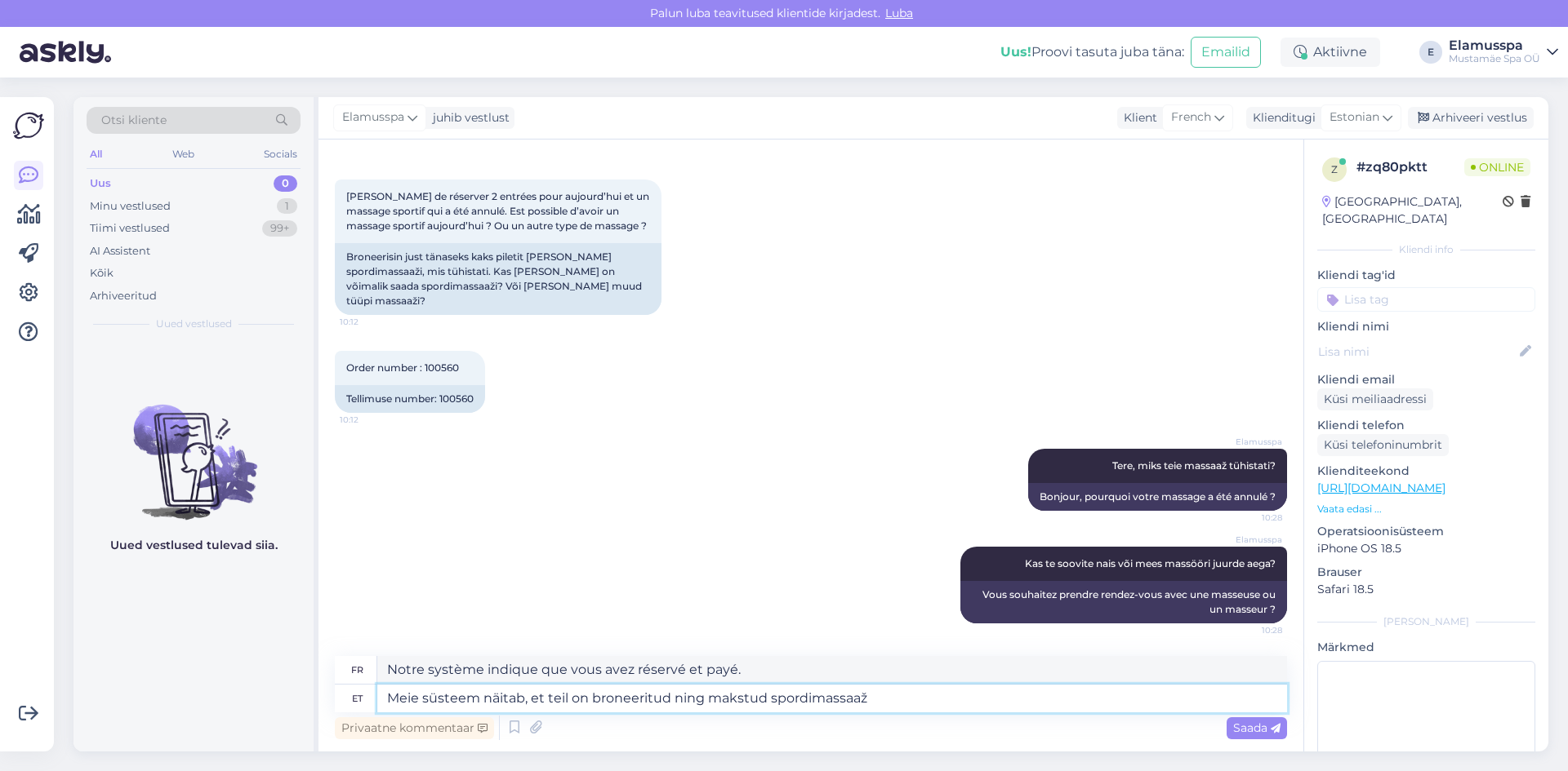
type textarea "Meie süsteem näitab, et teil on broneeritud ning makstud spordimassaaž"
type textarea "Notre système indique que vous avez réservé et payé un massage sportif."
type textarea "Meie süsteem näitab, et teil on broneeritud ning makstud spordimassaaž tänaseks…"
type textarea "Notre système indique que vous avez réservé et payé un massage sportif pour auj…"
type textarea "Meie süsteem näitab, et teil on broneeritud ning makstud spordimassaaž tänaseks…"
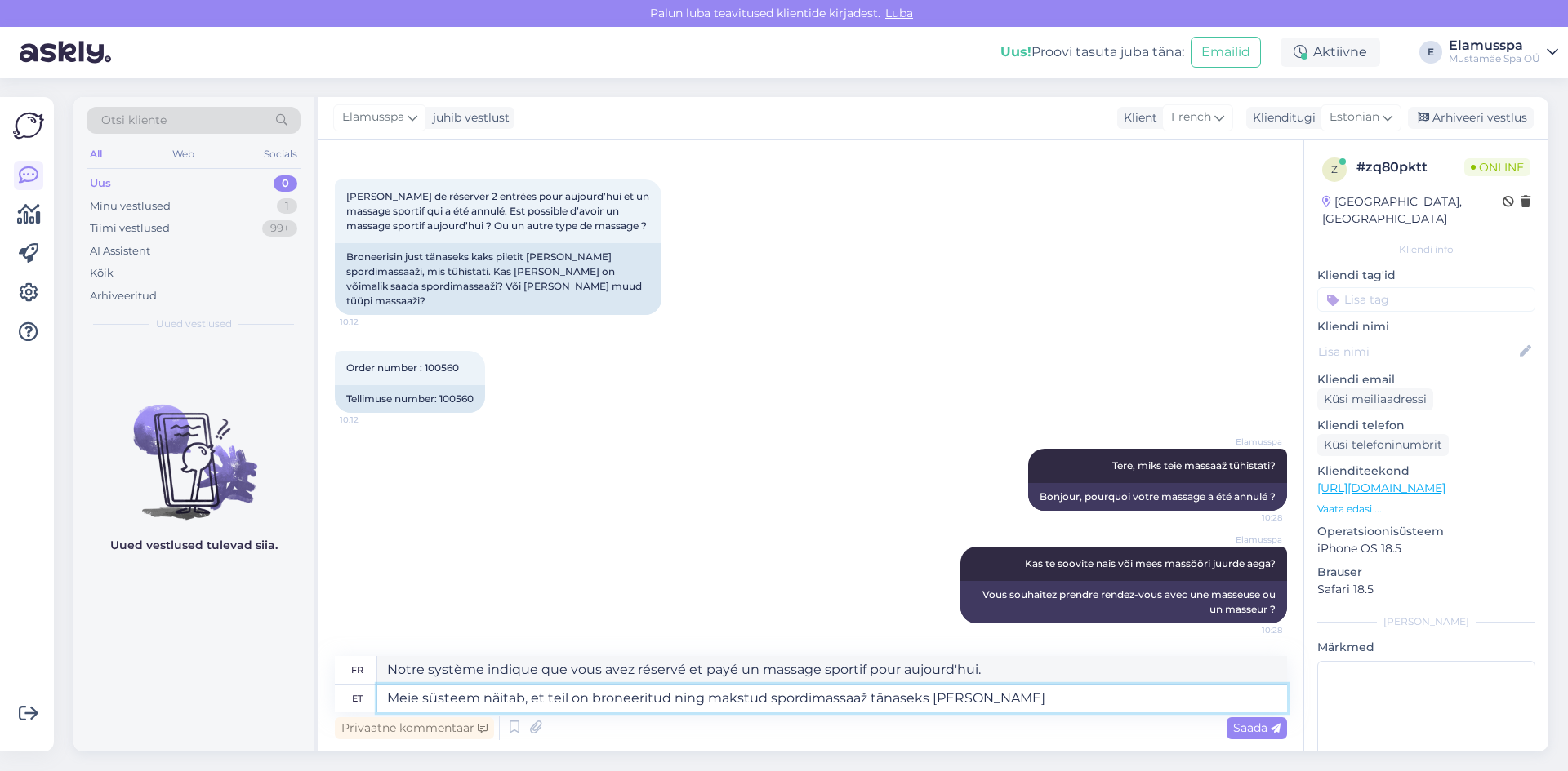
type textarea "Notre système indique que vous avez réservé et payé un massage sportif pour auj…"
type textarea "Meie süsteem näitab, et teil on broneeritud ning makstud spordimassaaž tänaseks…"
type textarea "Notre système indique que vous avez réservé et payé un massage sportif pour auj…"
type textarea "Meie süsteem näitab, et teil on broneeritud ning makstud spordimassaaž tänaseks…"
type textarea "Notre système indique que vous avez réservé et payé un massage sportif pour auj…"
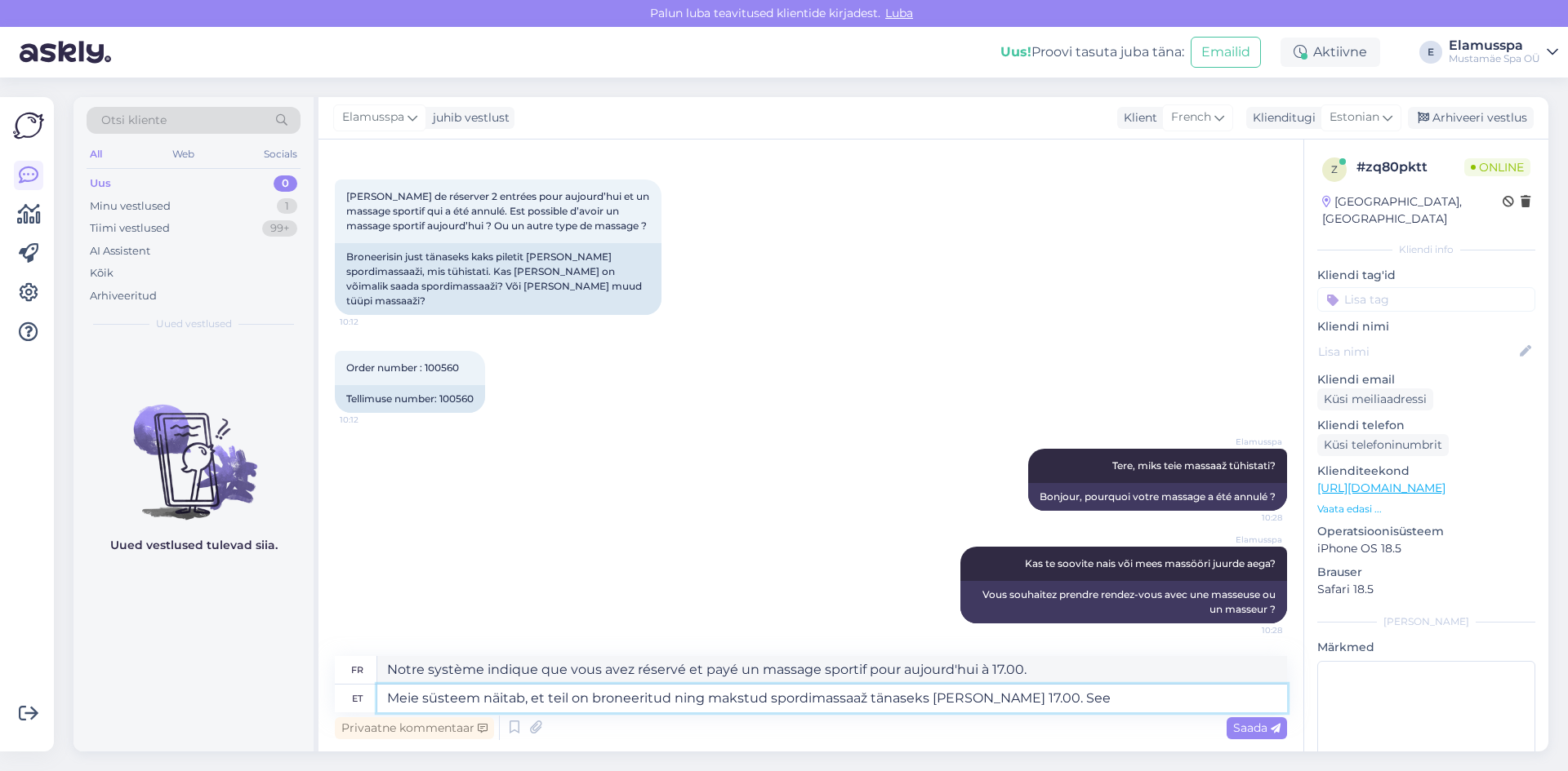
type textarea "Meie süsteem näitab, et teil on broneeritud ning makstud spordimassaaž tänaseks…"
type textarea "Notre système indique que vous avez réservé et payé un massage sportif pour auj…"
type textarea "Meie süsteem näitab, et teil on broneeritud ning makstud spordimassaaž tänaseks…"
type textarea "Notre système indique que vous avez réservé et payé un massage sportif pour auj…"
type textarea "Meie süsteem näitab, et teil on broneeritud ning makstud spordimassaaž tänaseks…"
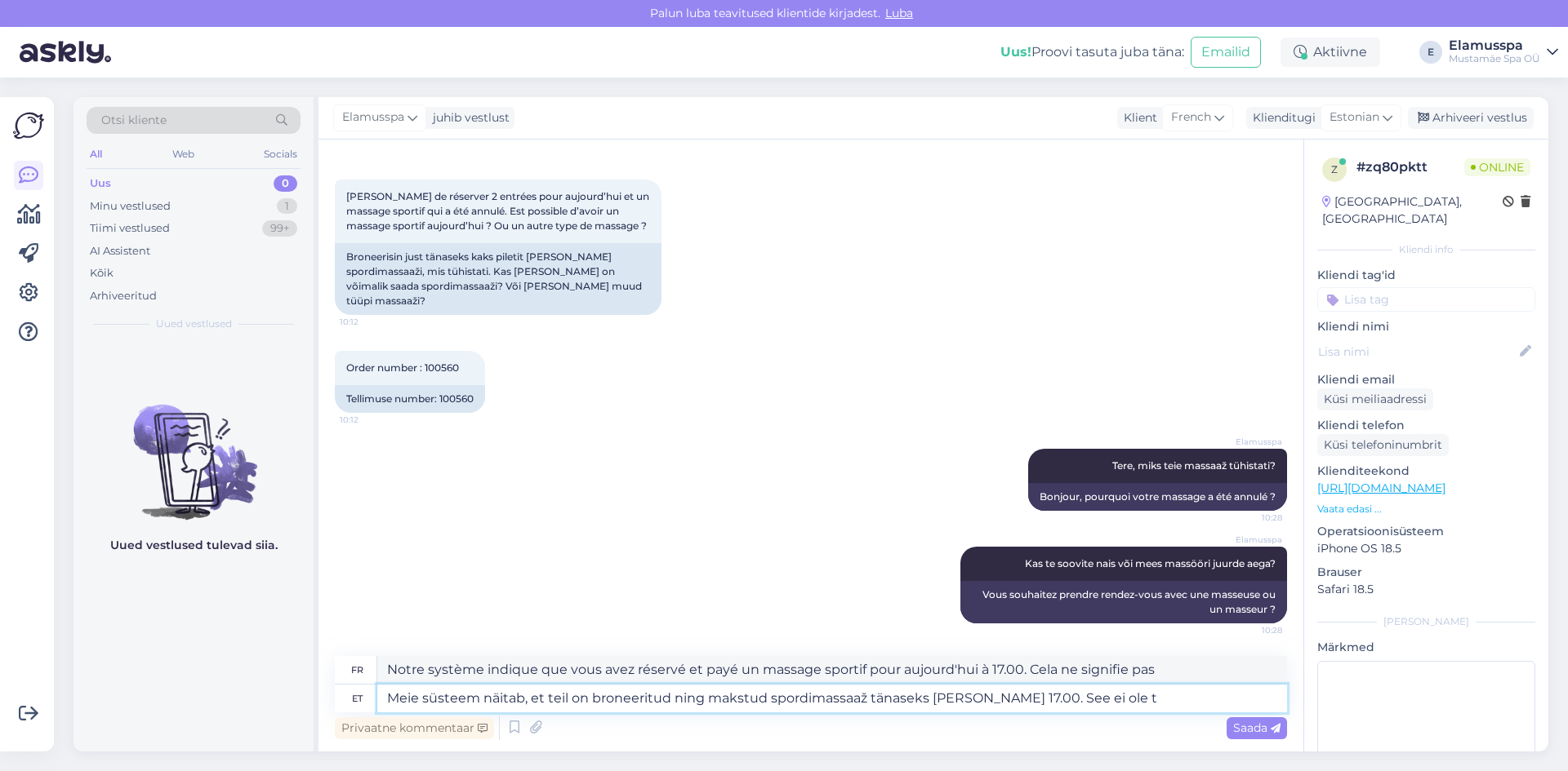
type textarea "Notre système indique que vous avez réservé et payé un massage sportif pour auj…"
type textarea "Meie süsteem näitab, et teil on broneeritud ning makstud spordimassaaž tänaseks…"
type textarea "Notre système indique que vous avez réservé et payé un massage sportif pour auj…"
type textarea "Meie süsteem näitab, et teil on broneeritud ning makstud spordimassaaž tänaseks…"
click at [1239, 728] on span "Saada" at bounding box center [1256, 728] width 47 height 15
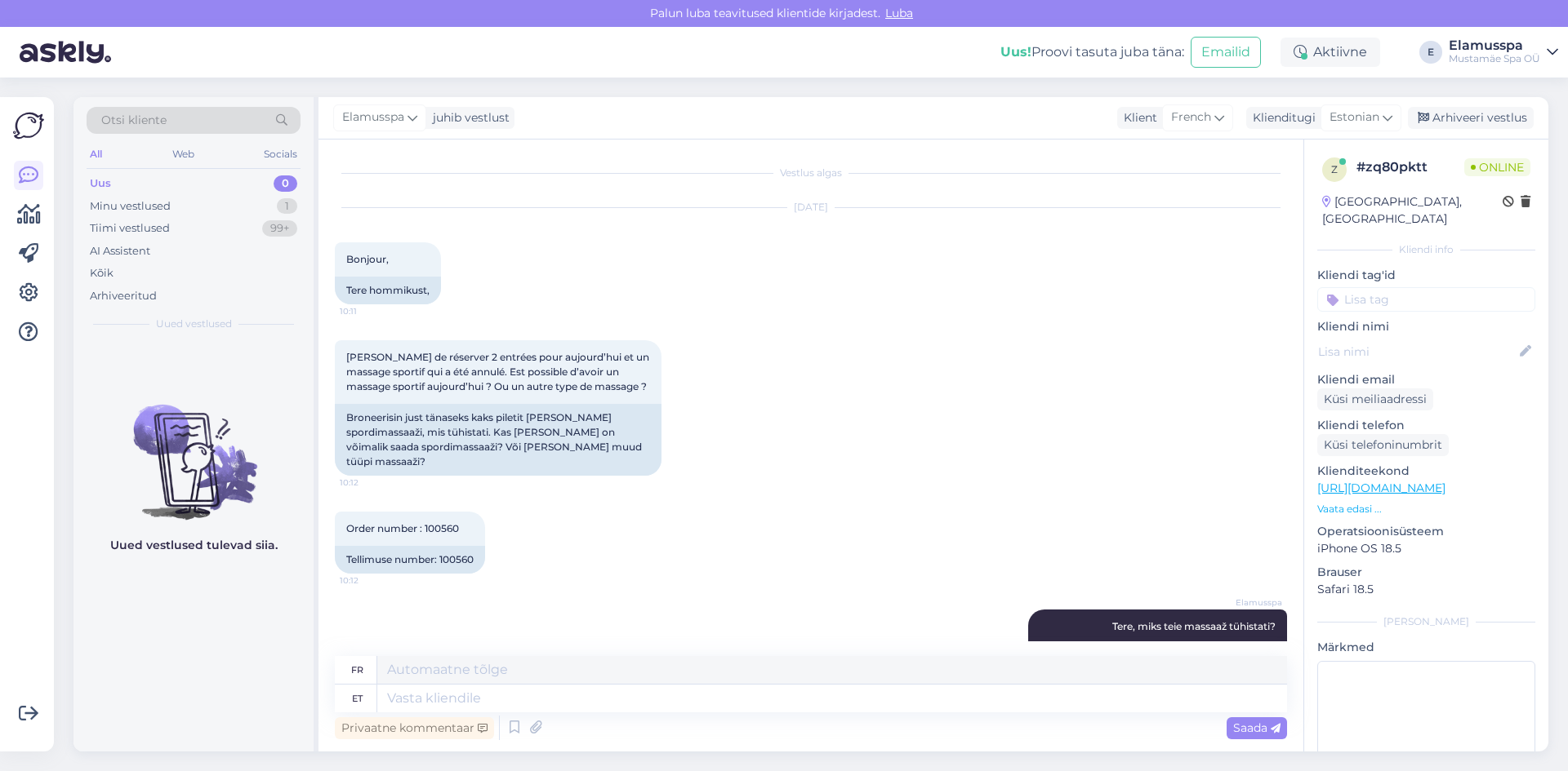
scroll to position [303, 0]
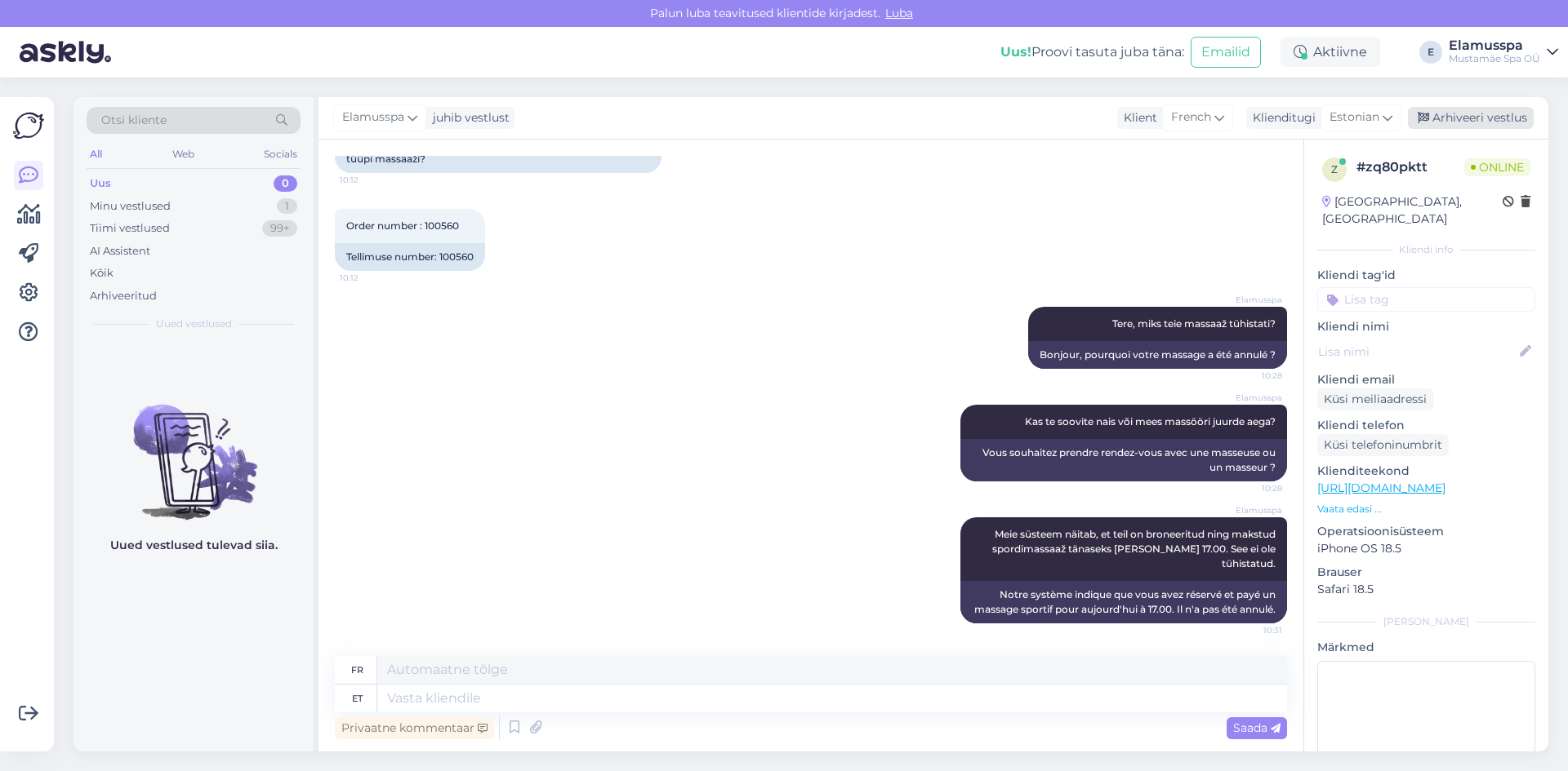
click at [1499, 116] on div "Arhiveeri vestlus" at bounding box center [1471, 118] width 126 height 22
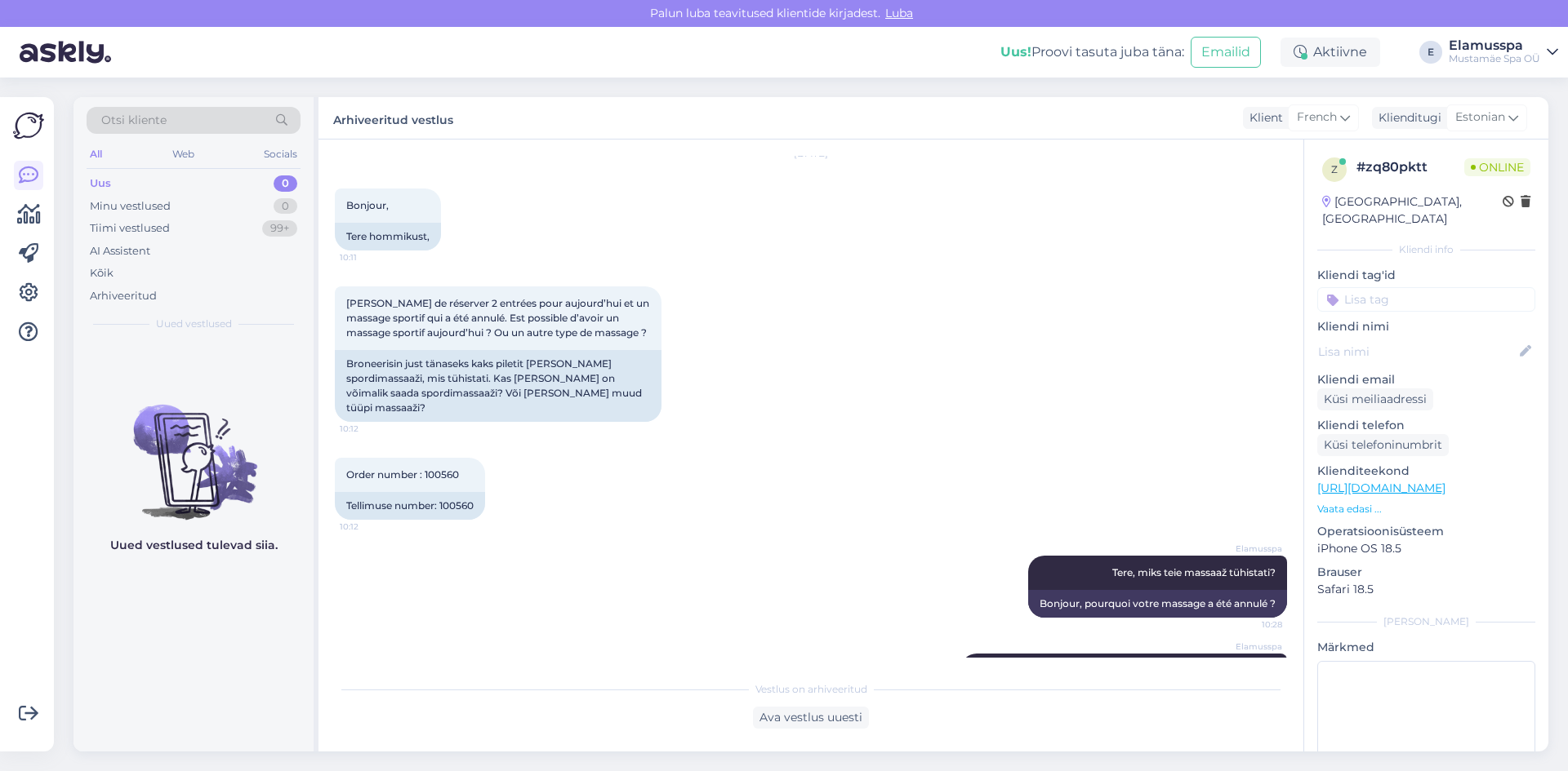
scroll to position [82, 0]
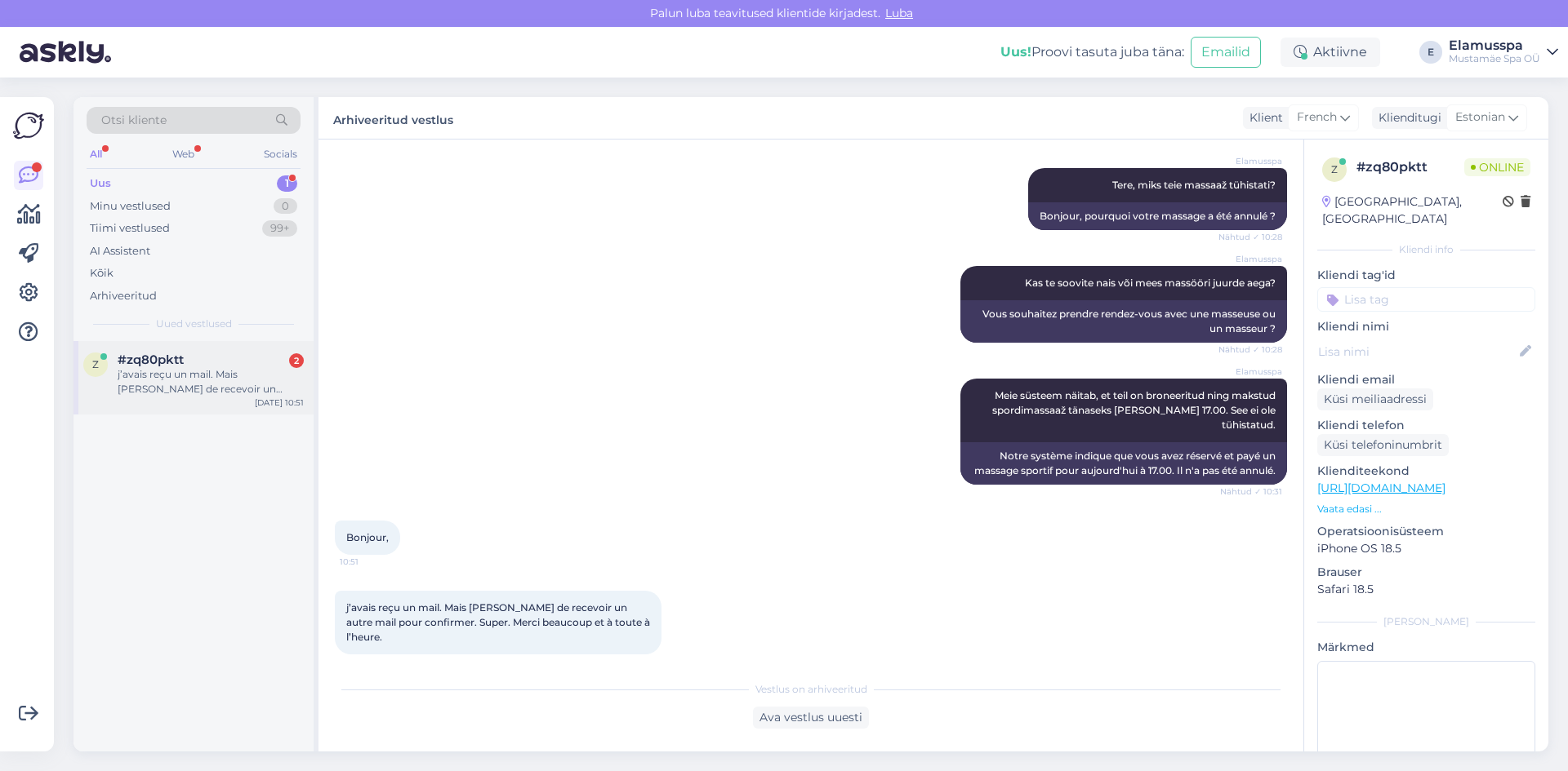
click at [255, 393] on div "j’avais reçu un mail. Mais [PERSON_NAME] de recevoir un autre mail pour confirm…" at bounding box center [211, 383] width 186 height 30
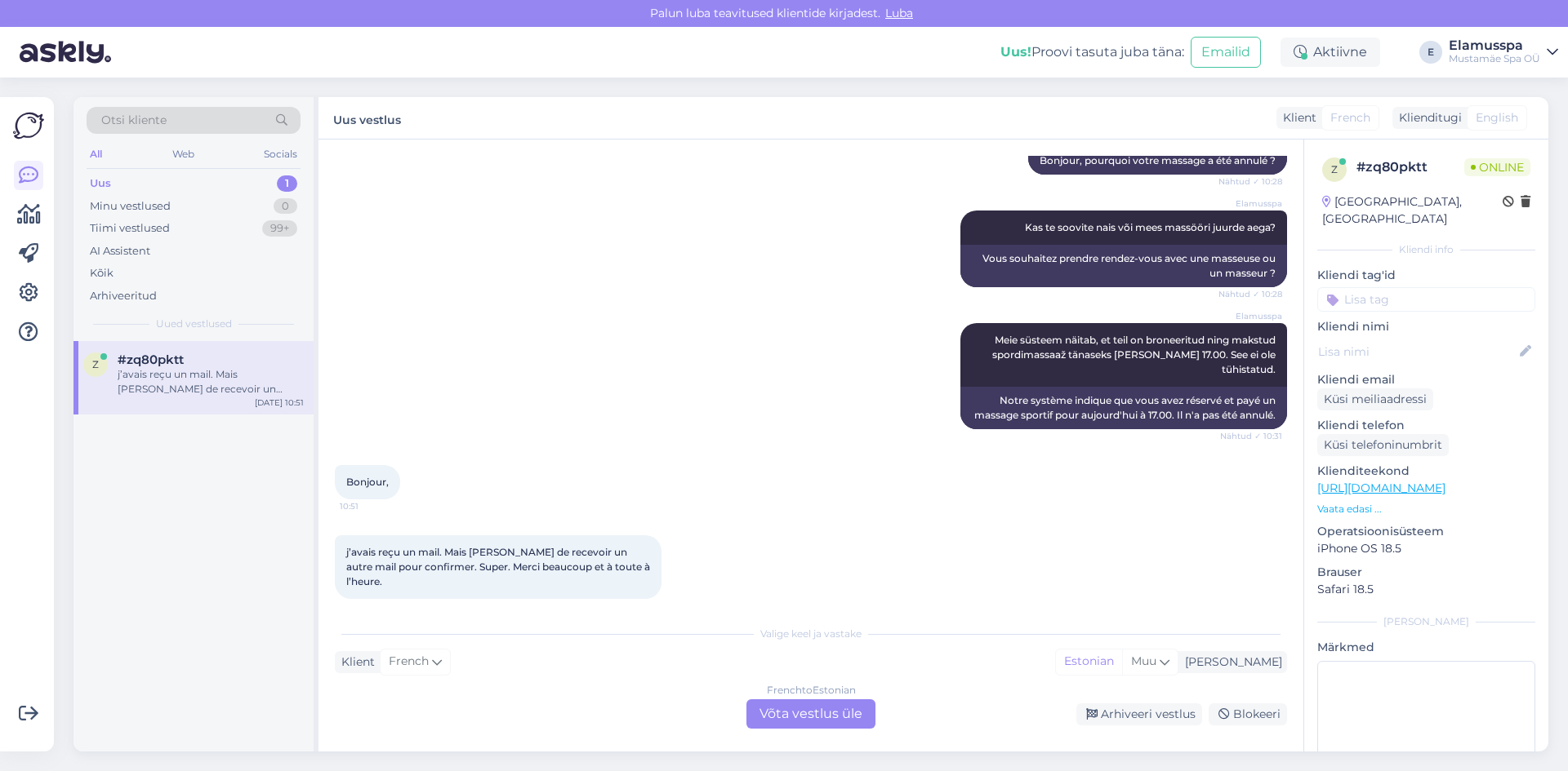
click at [827, 708] on div "French to Estonian Võta vestlus üle" at bounding box center [811, 714] width 129 height 30
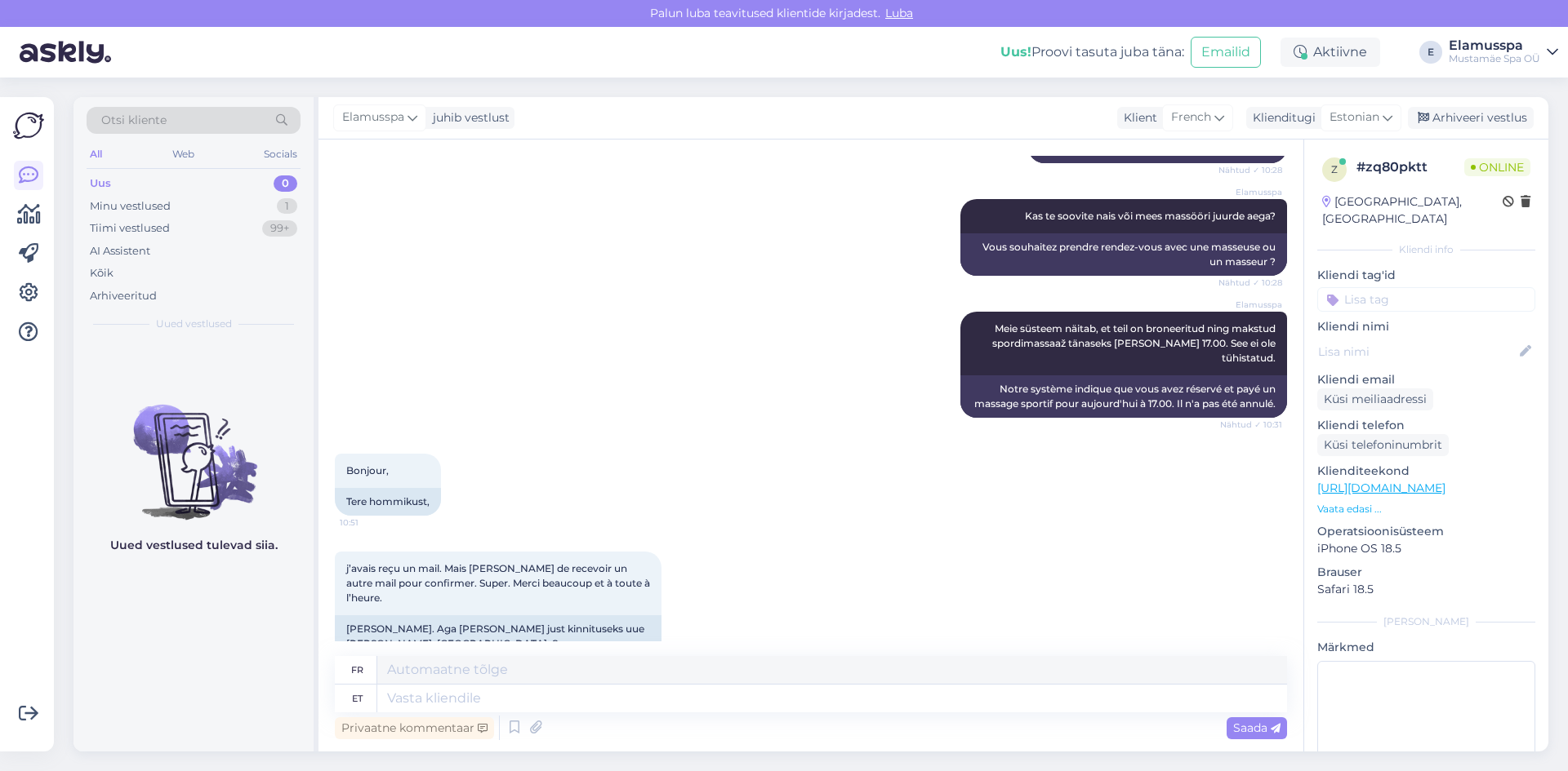
scroll to position [528, 0]
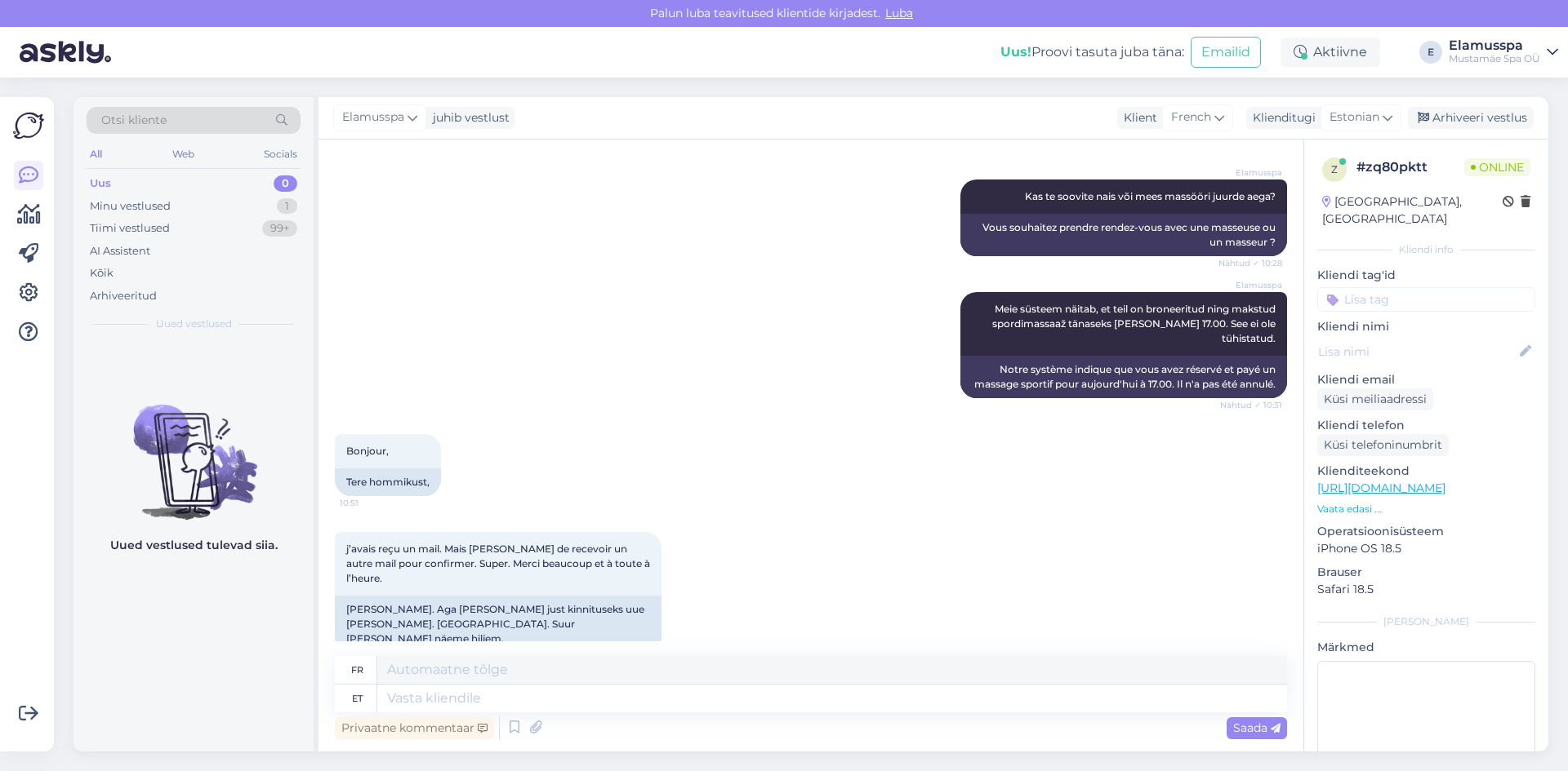
click at [1497, 104] on div "Elamusspa juhib vestlust Klient French Klienditugi Estonian Arhiveeri vestlus" at bounding box center [934, 118] width 1230 height 42
click at [1490, 118] on div "Arhiveeri vestlus" at bounding box center [1471, 118] width 126 height 22
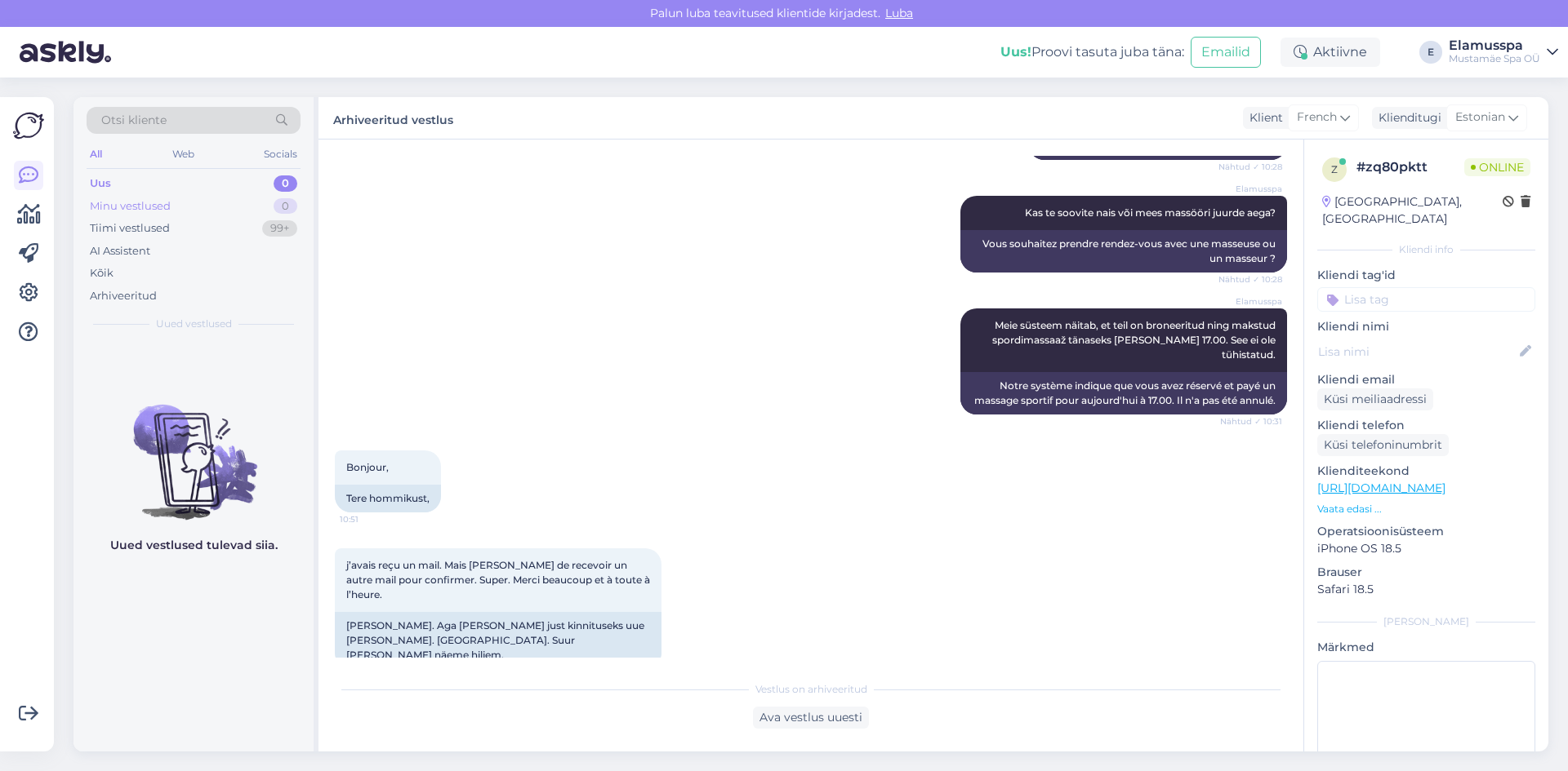
click at [283, 204] on div "0" at bounding box center [285, 207] width 24 height 17
click at [258, 227] on div "Tiimi vestlused 99+" at bounding box center [193, 228] width 213 height 23
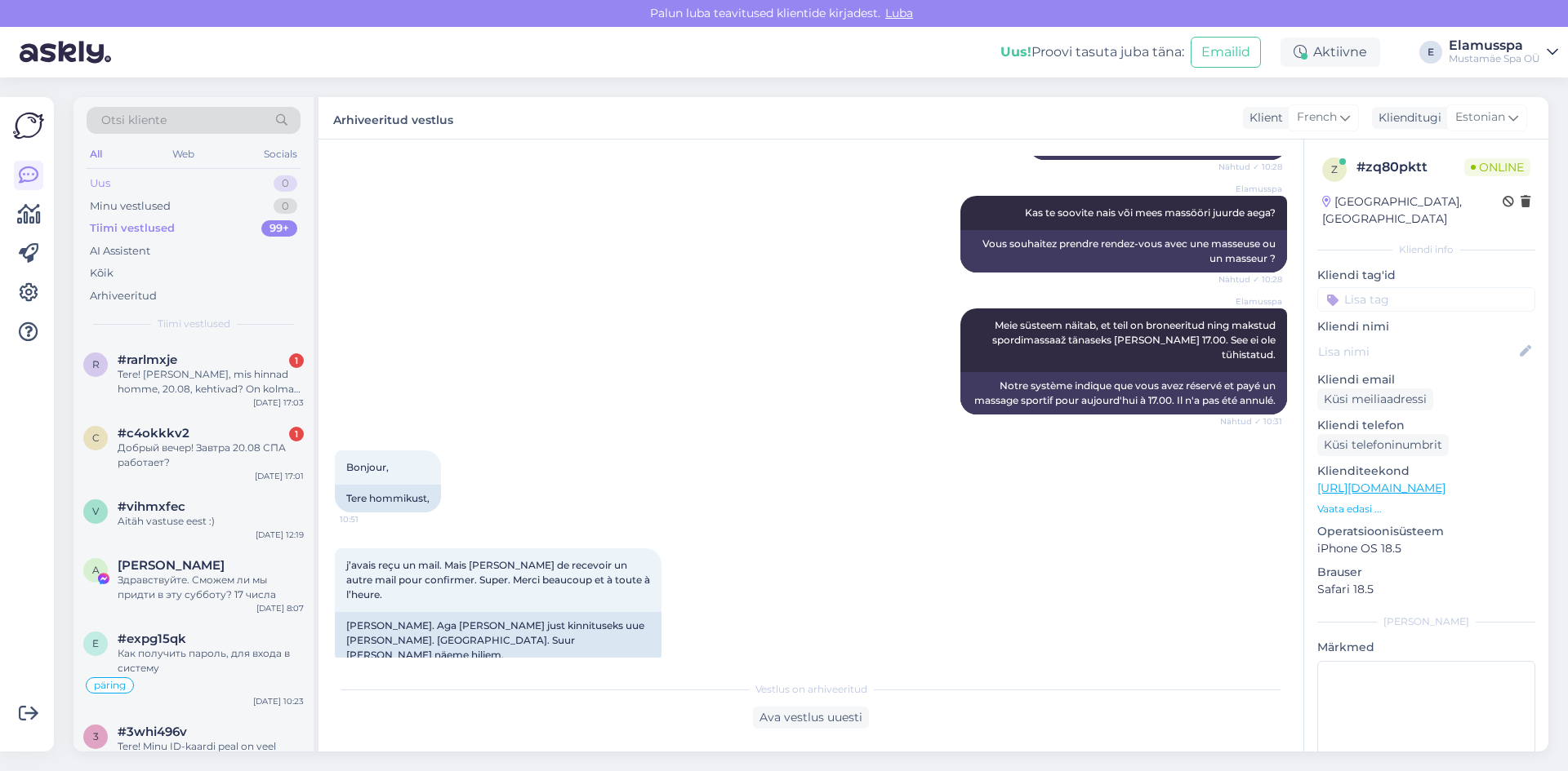
click at [262, 174] on div "Uus 0" at bounding box center [193, 183] width 213 height 23
